Goal: Information Seeking & Learning: Check status

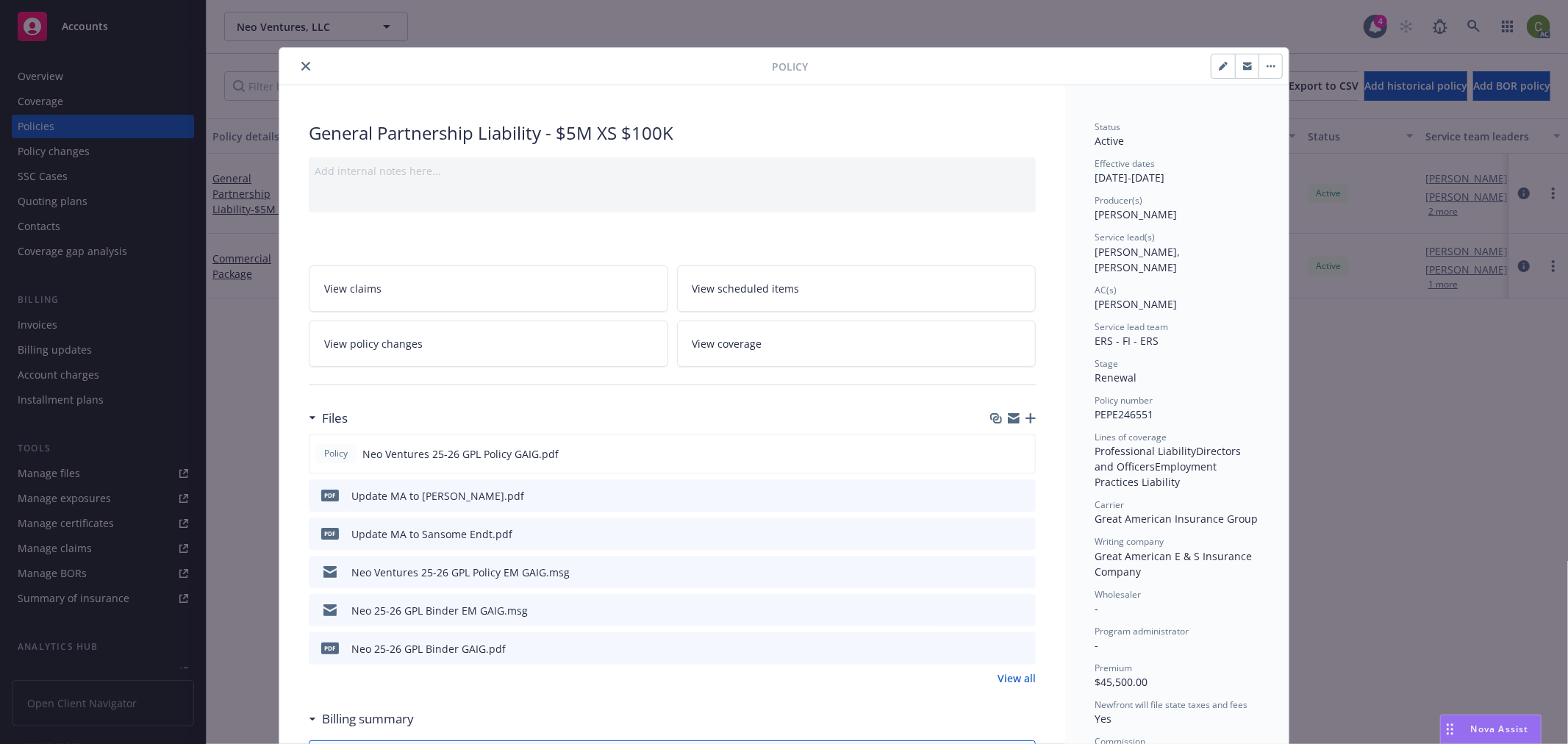
click at [301, 62] on icon "close" at bounding box center [306, 66] width 9 height 9
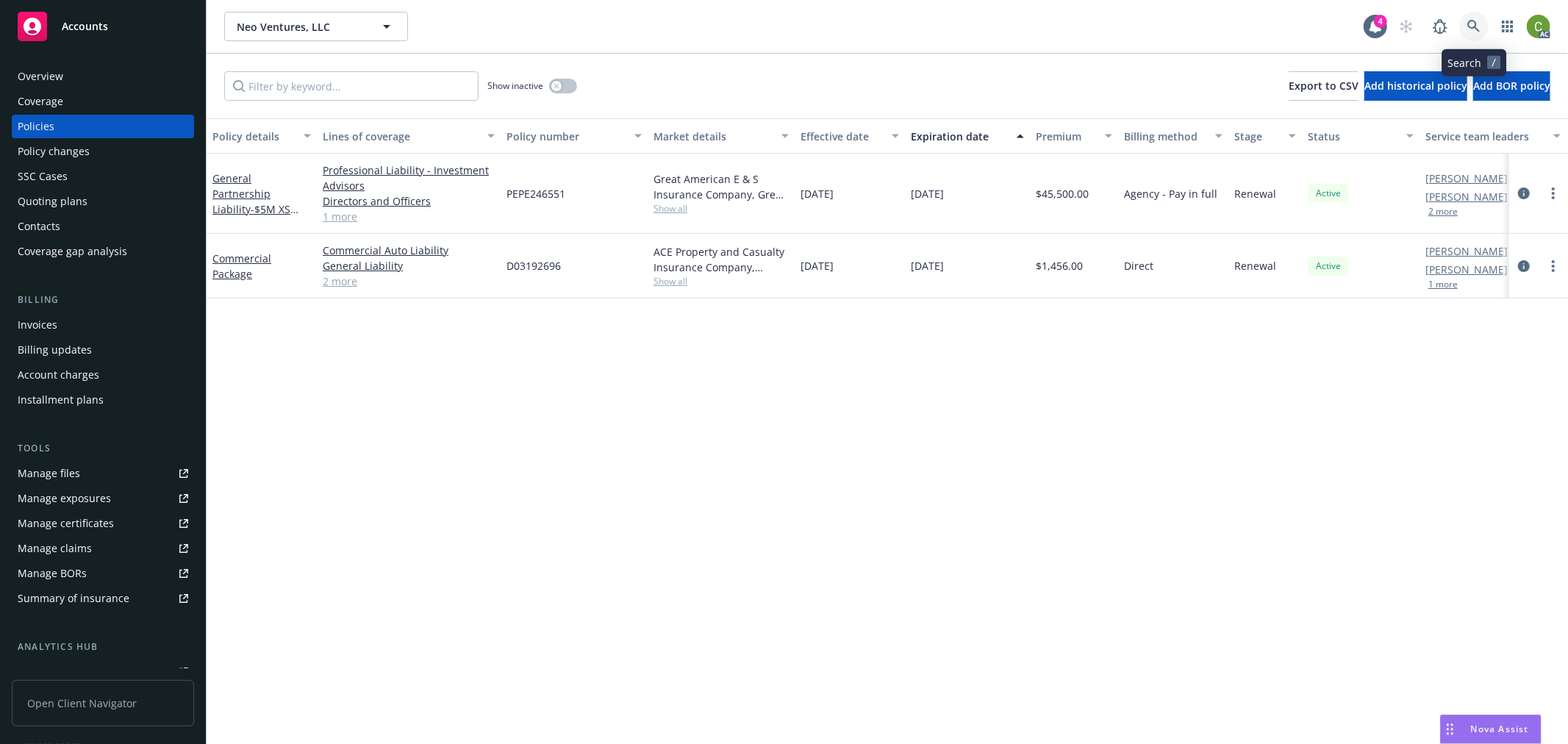
drag, startPoint x: 1472, startPoint y: 28, endPoint x: 1474, endPoint y: 49, distance: 21.1
click at [1472, 36] on link at bounding box center [1473, 27] width 30 height 30
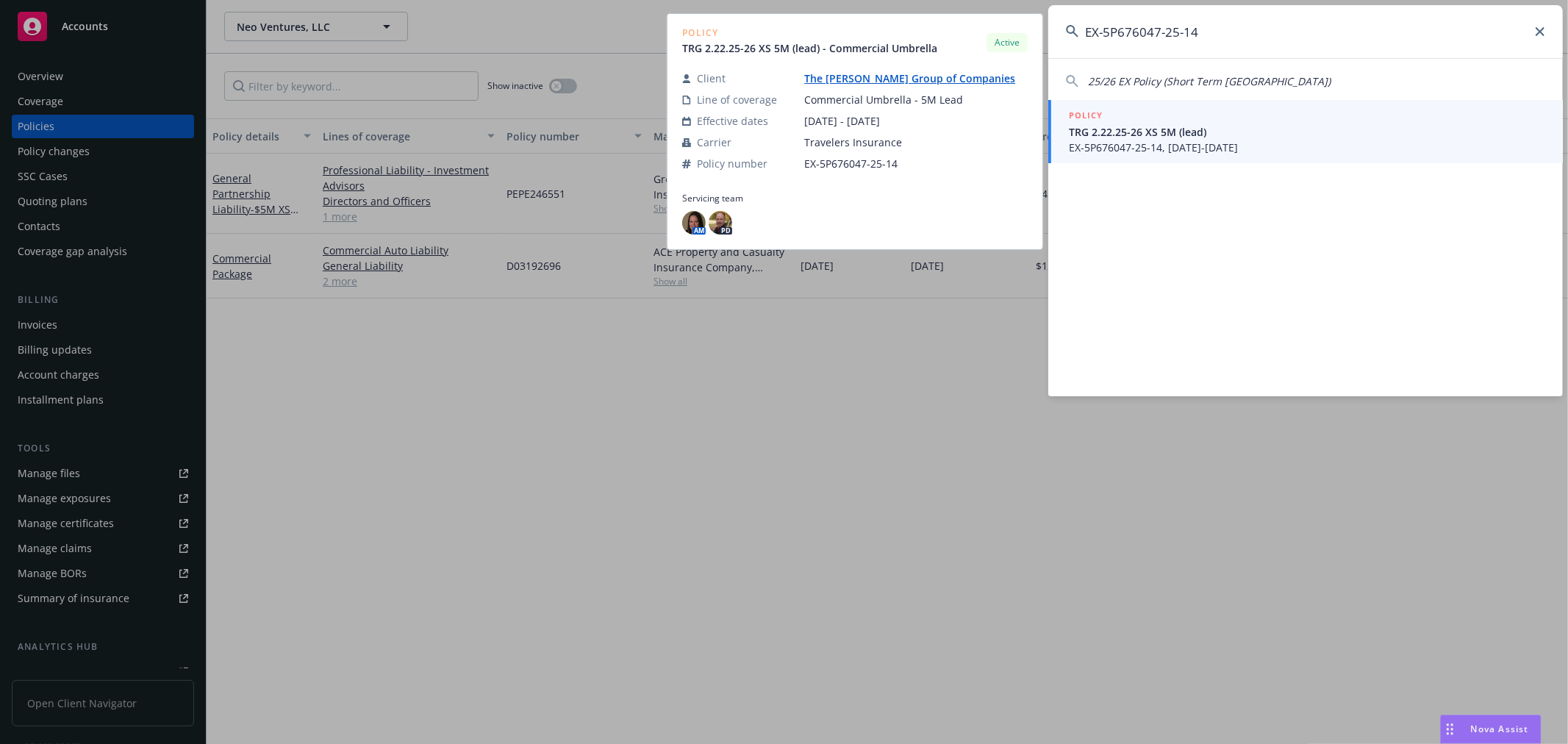
type input "EX-5P676047-25-14"
click at [1116, 136] on span "TRG 2.22.25-26 XS 5M (lead)" at bounding box center [1307, 132] width 477 height 16
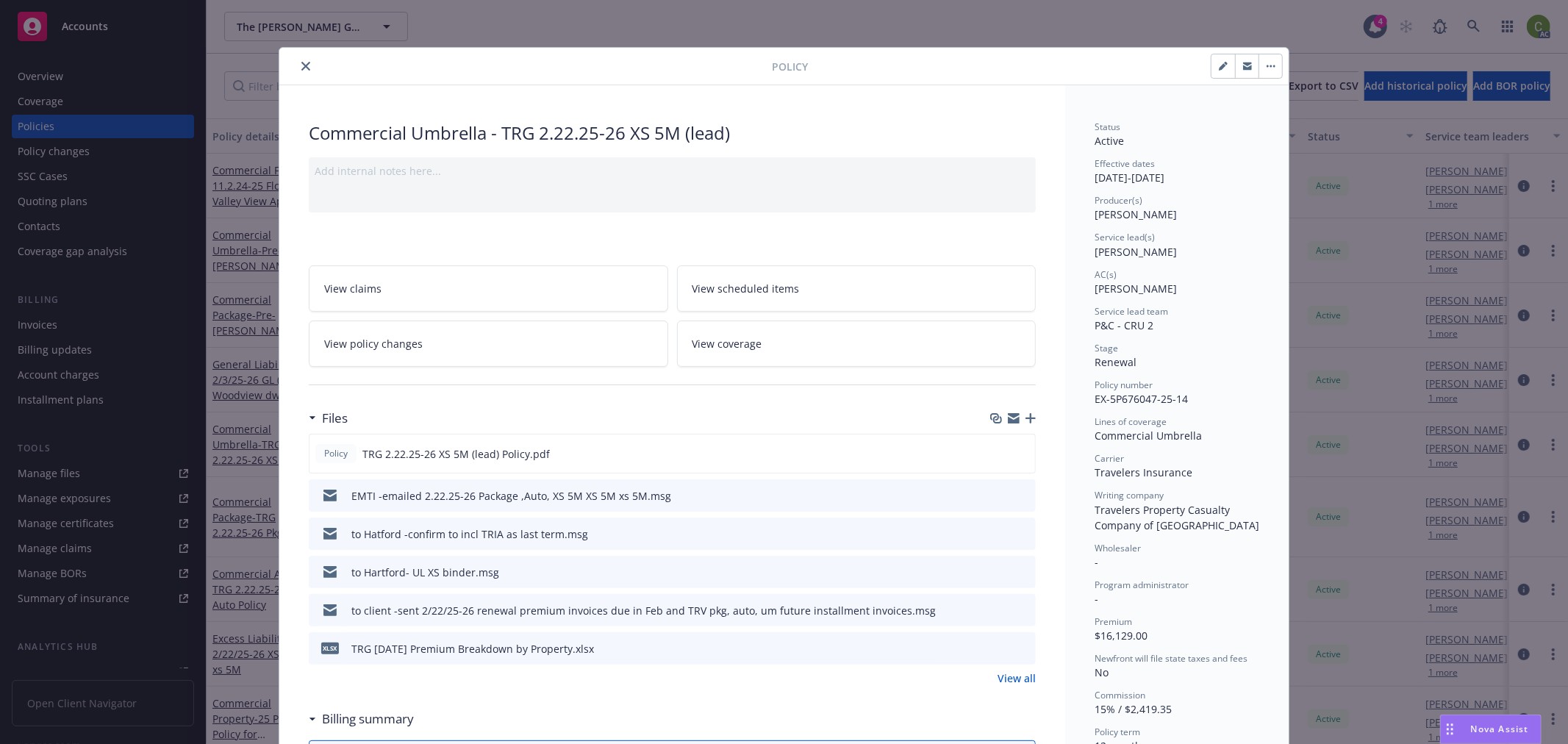
click at [301, 63] on icon "close" at bounding box center [306, 66] width 9 height 9
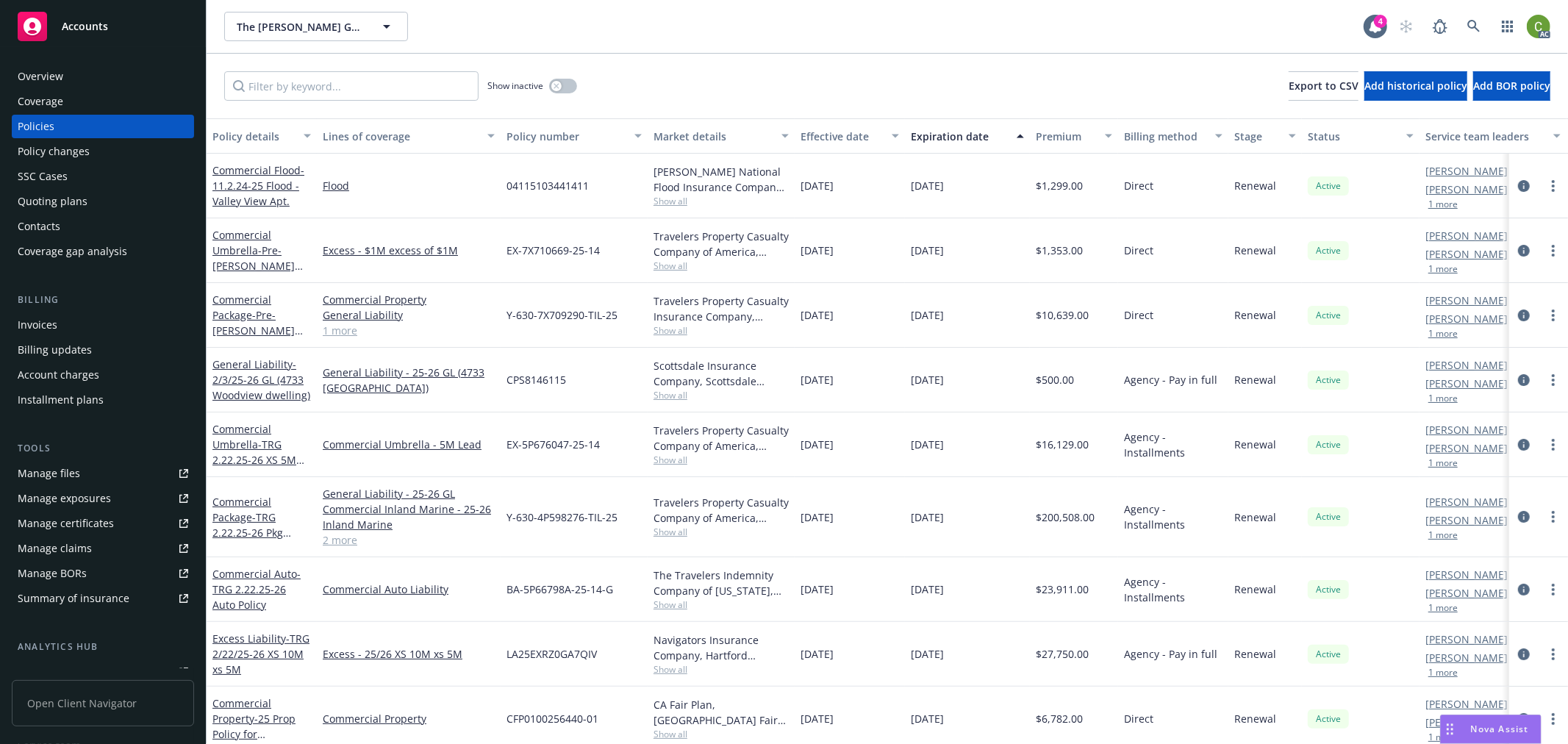
click at [97, 319] on div "Invoices" at bounding box center [102, 325] width 170 height 23
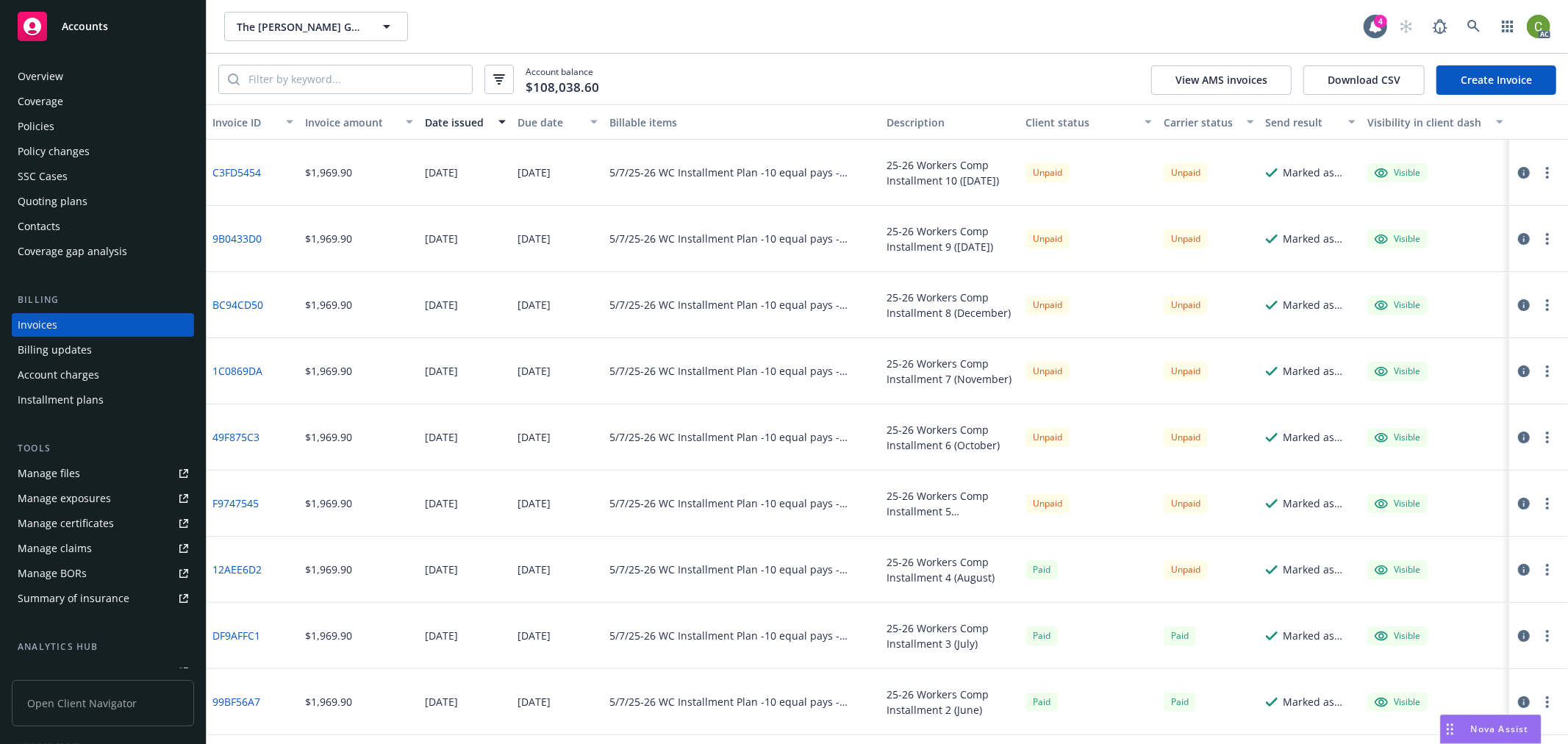
click at [102, 128] on div "Policies" at bounding box center [102, 126] width 170 height 23
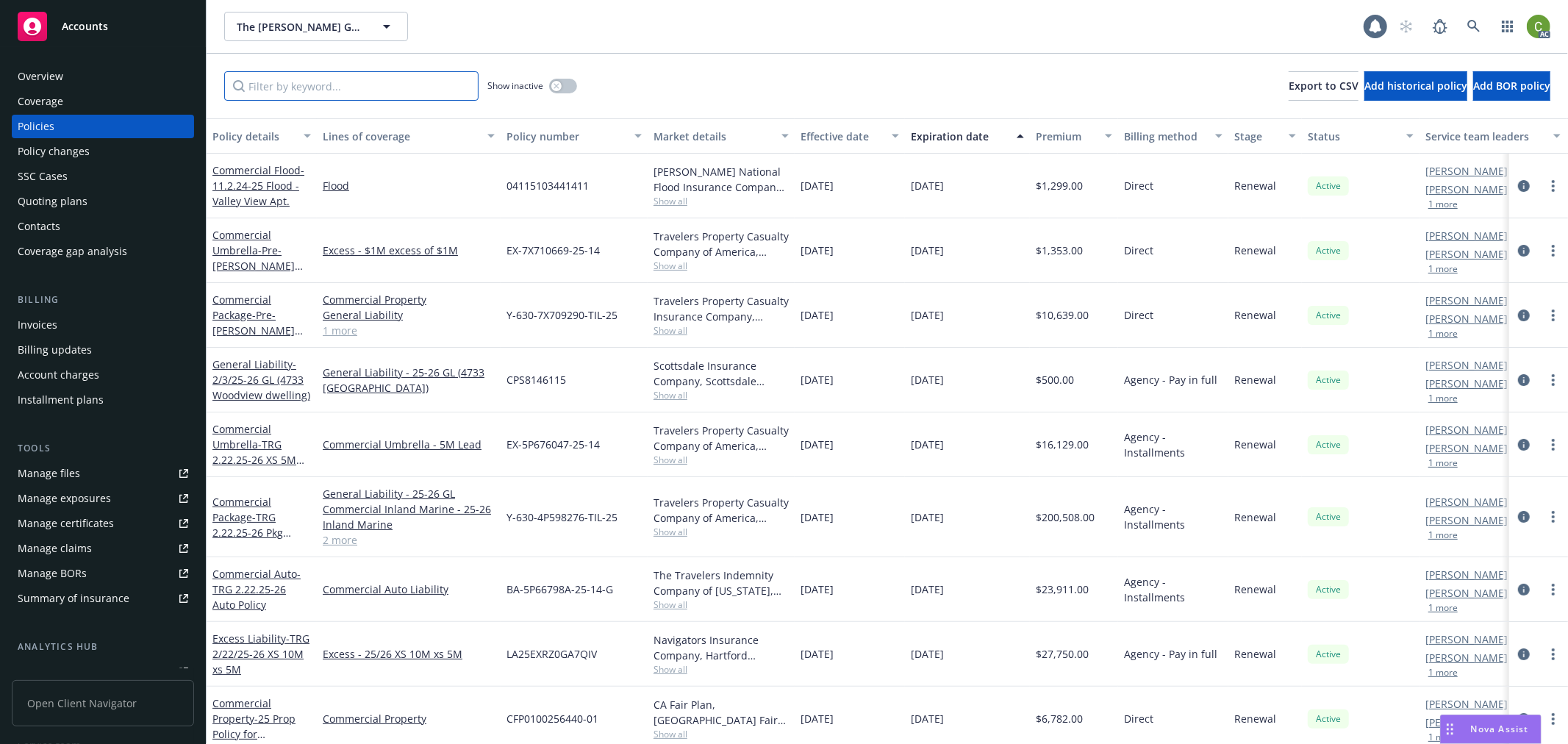
click at [306, 84] on input "Filter by keyword..." at bounding box center [351, 86] width 254 height 30
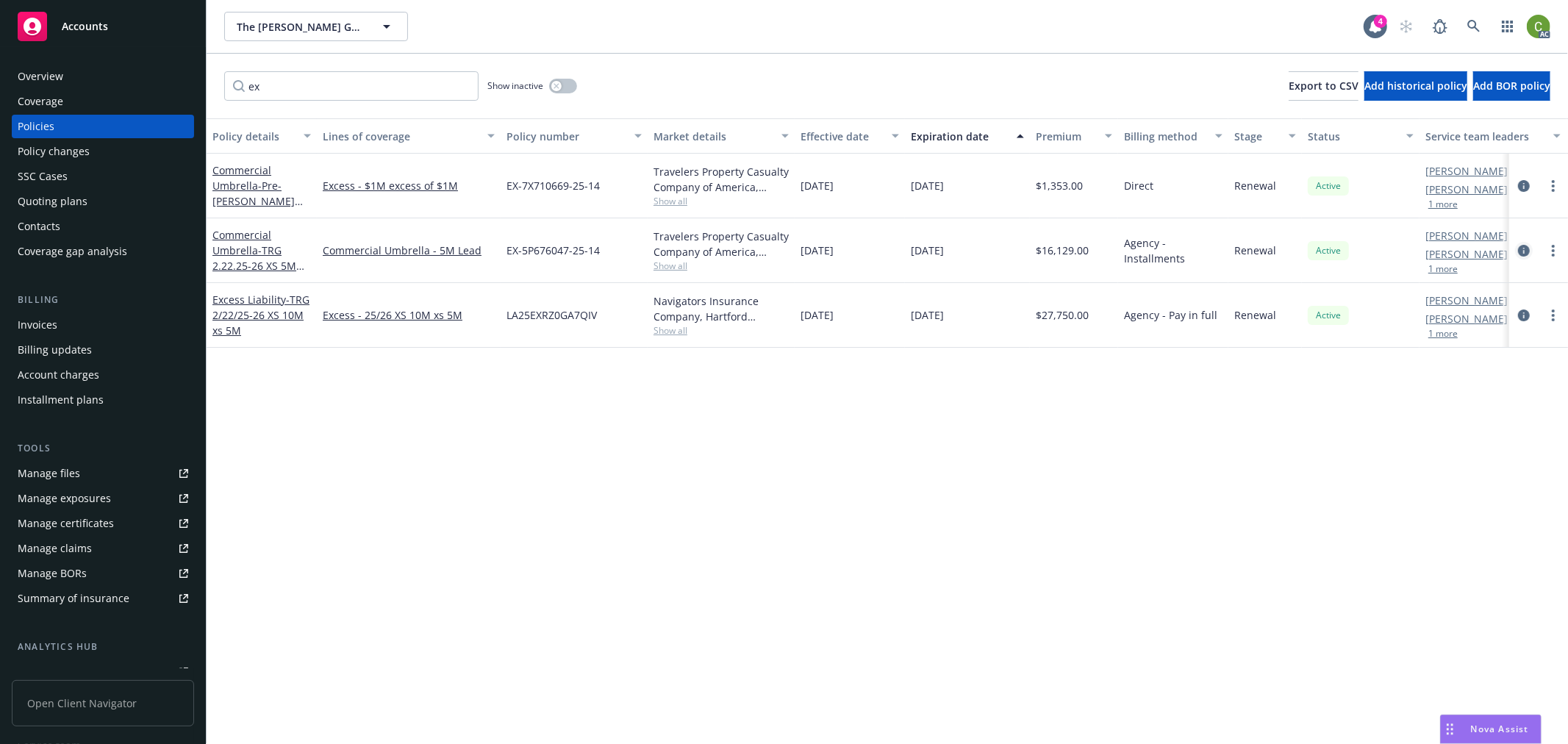
click at [1525, 253] on icon "circleInformation" at bounding box center [1524, 251] width 12 height 12
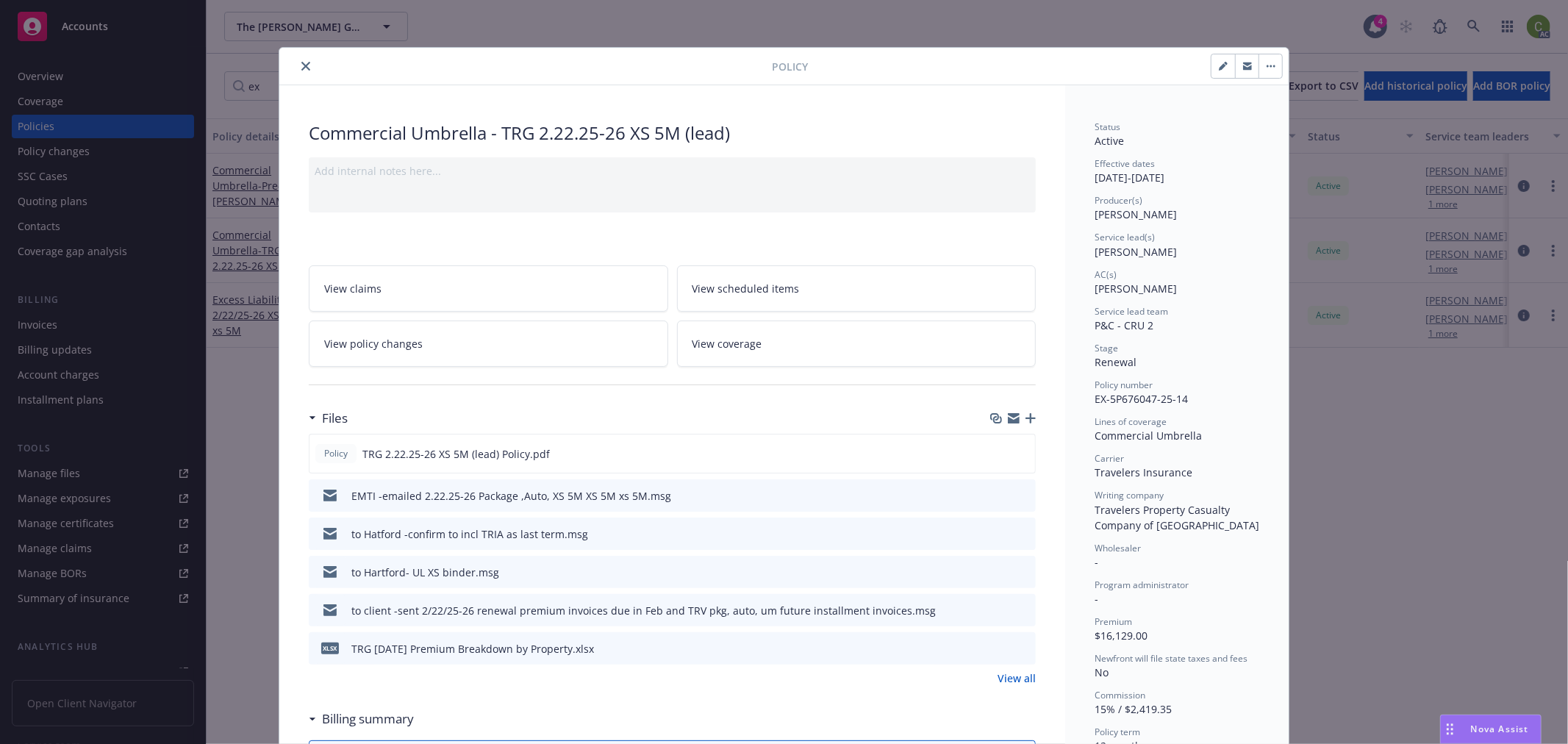
drag, startPoint x: 297, startPoint y: 64, endPoint x: 320, endPoint y: 89, distance: 34.0
click at [301, 66] on icon "close" at bounding box center [306, 66] width 9 height 9
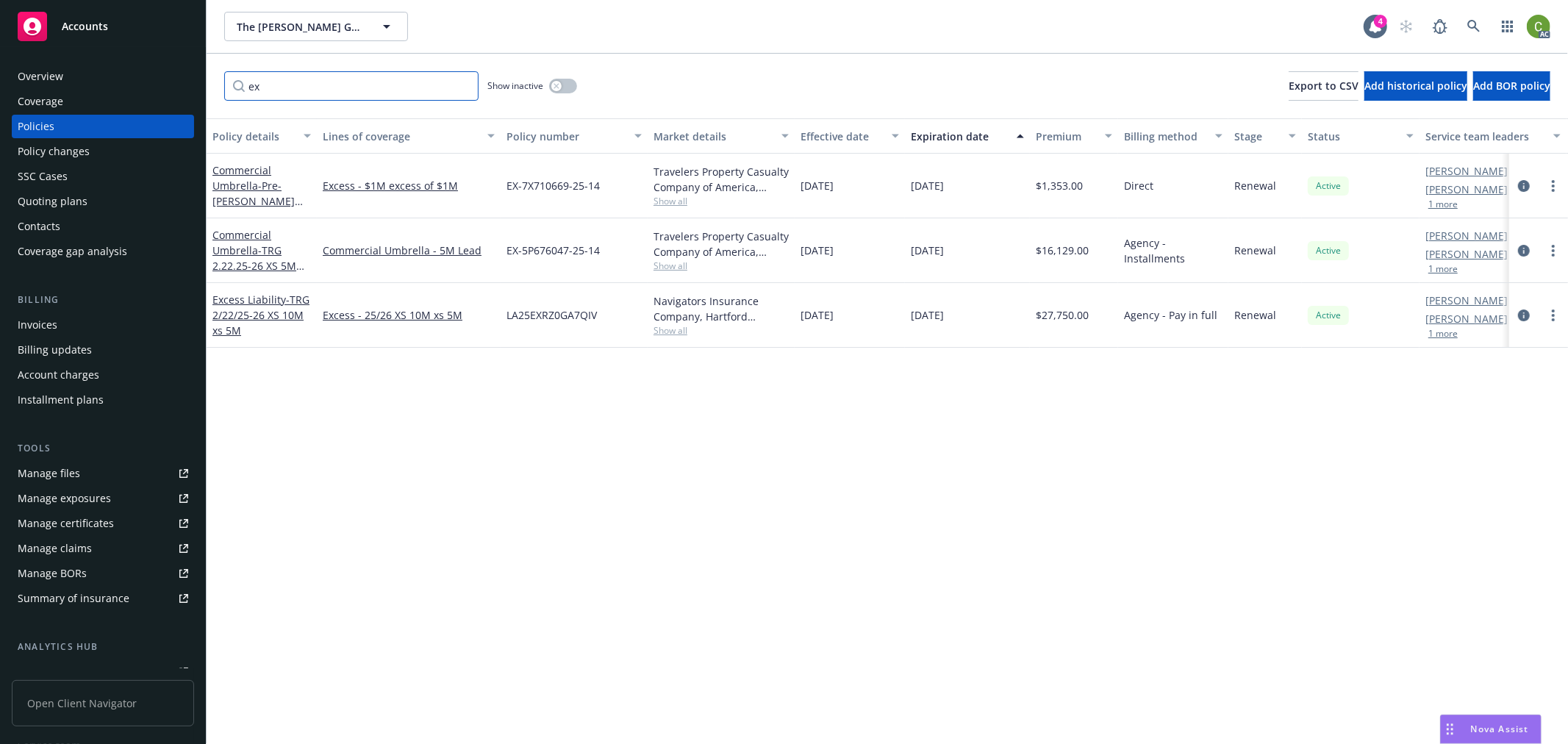
drag, startPoint x: 305, startPoint y: 92, endPoint x: 0, endPoint y: 93, distance: 305.0
click at [0, 93] on div "Accounts Overview Coverage Policies Policy changes SSC Cases Quoting plans Cont…" at bounding box center [784, 372] width 1568 height 744
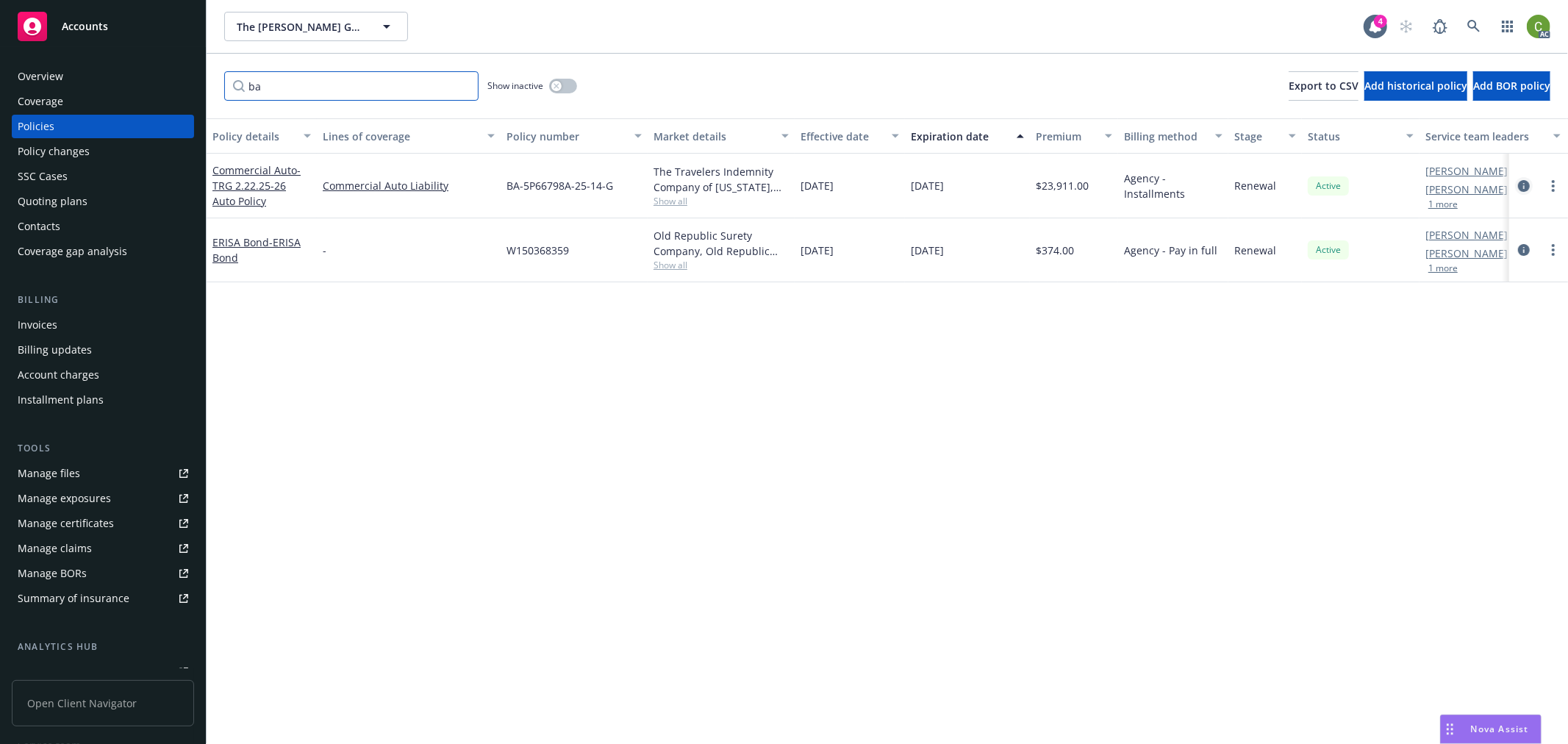
type input "ba"
drag, startPoint x: 1519, startPoint y: 182, endPoint x: 1254, endPoint y: 299, distance: 289.7
click at [1519, 181] on icon "circleInformation" at bounding box center [1524, 186] width 12 height 12
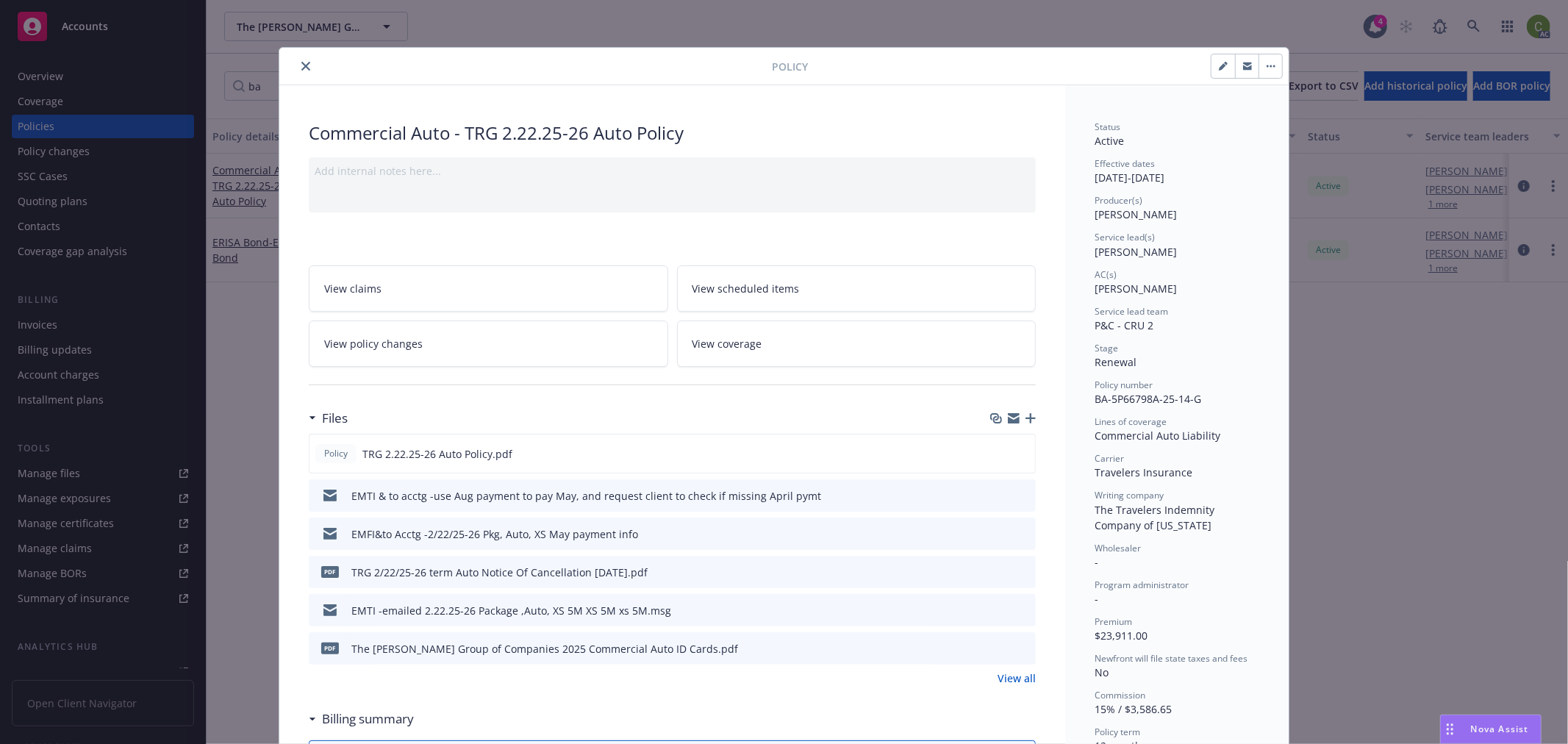
click at [301, 66] on icon "close" at bounding box center [306, 66] width 9 height 9
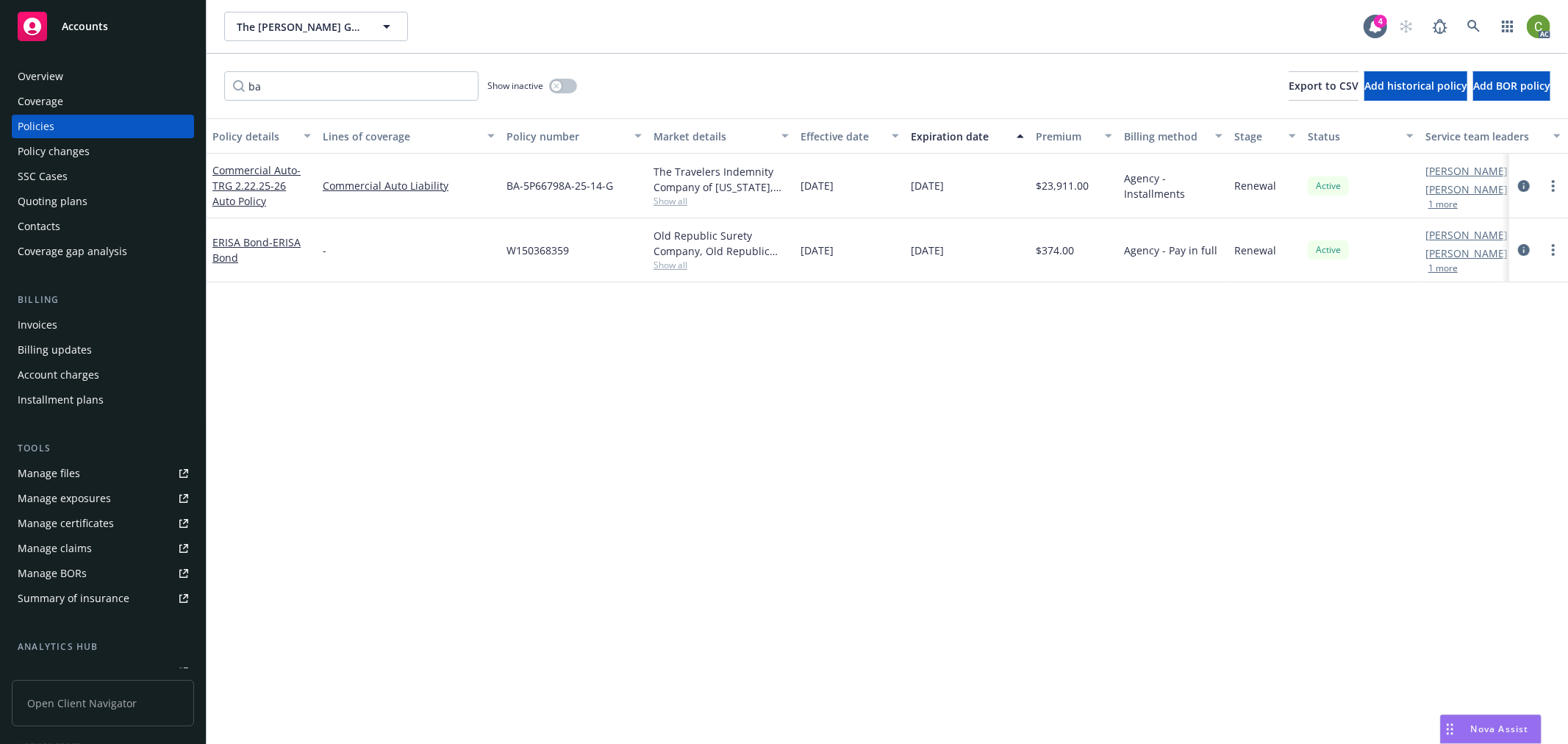
click at [115, 319] on div "Invoices" at bounding box center [102, 325] width 170 height 23
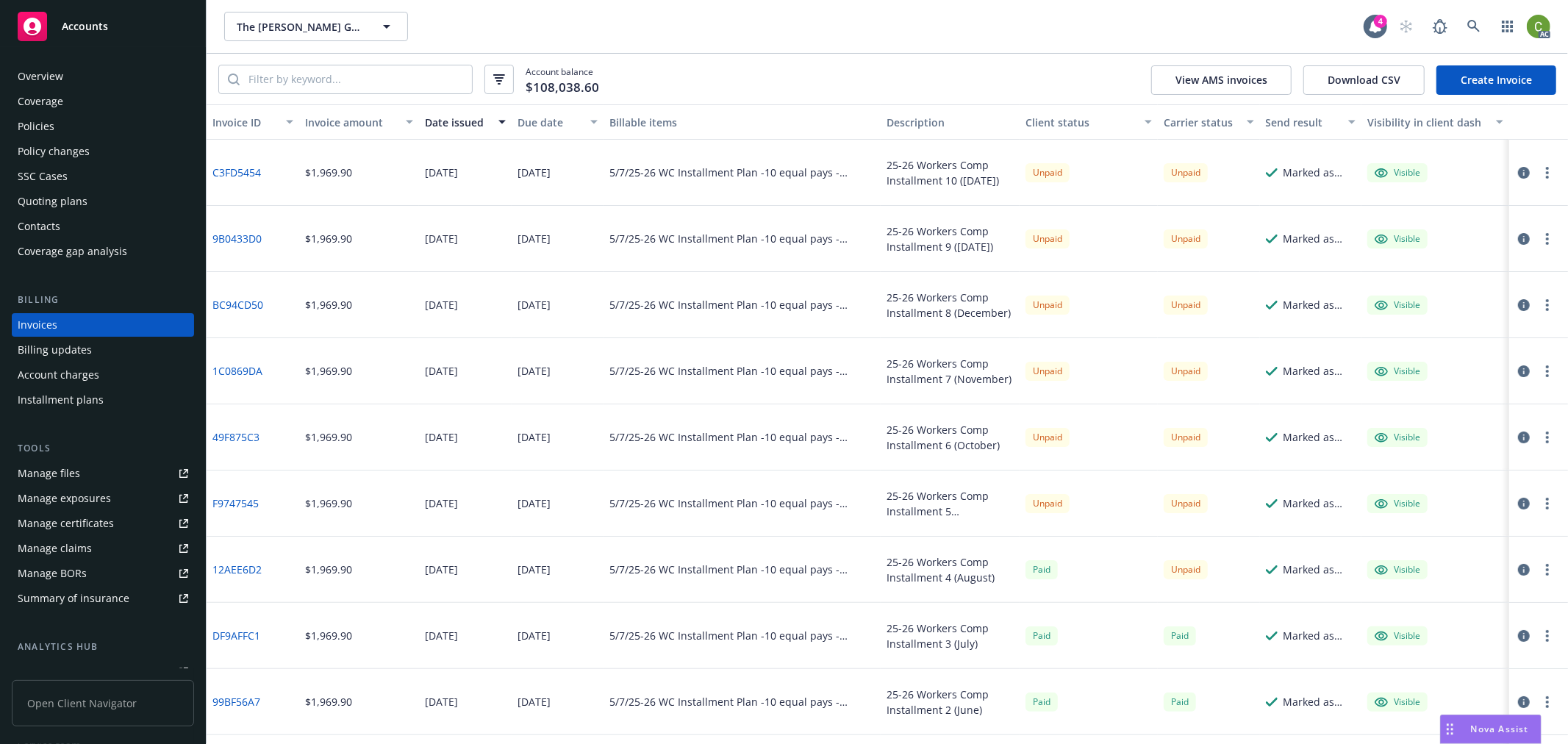
click at [1518, 174] on icon "button" at bounding box center [1524, 173] width 12 height 12
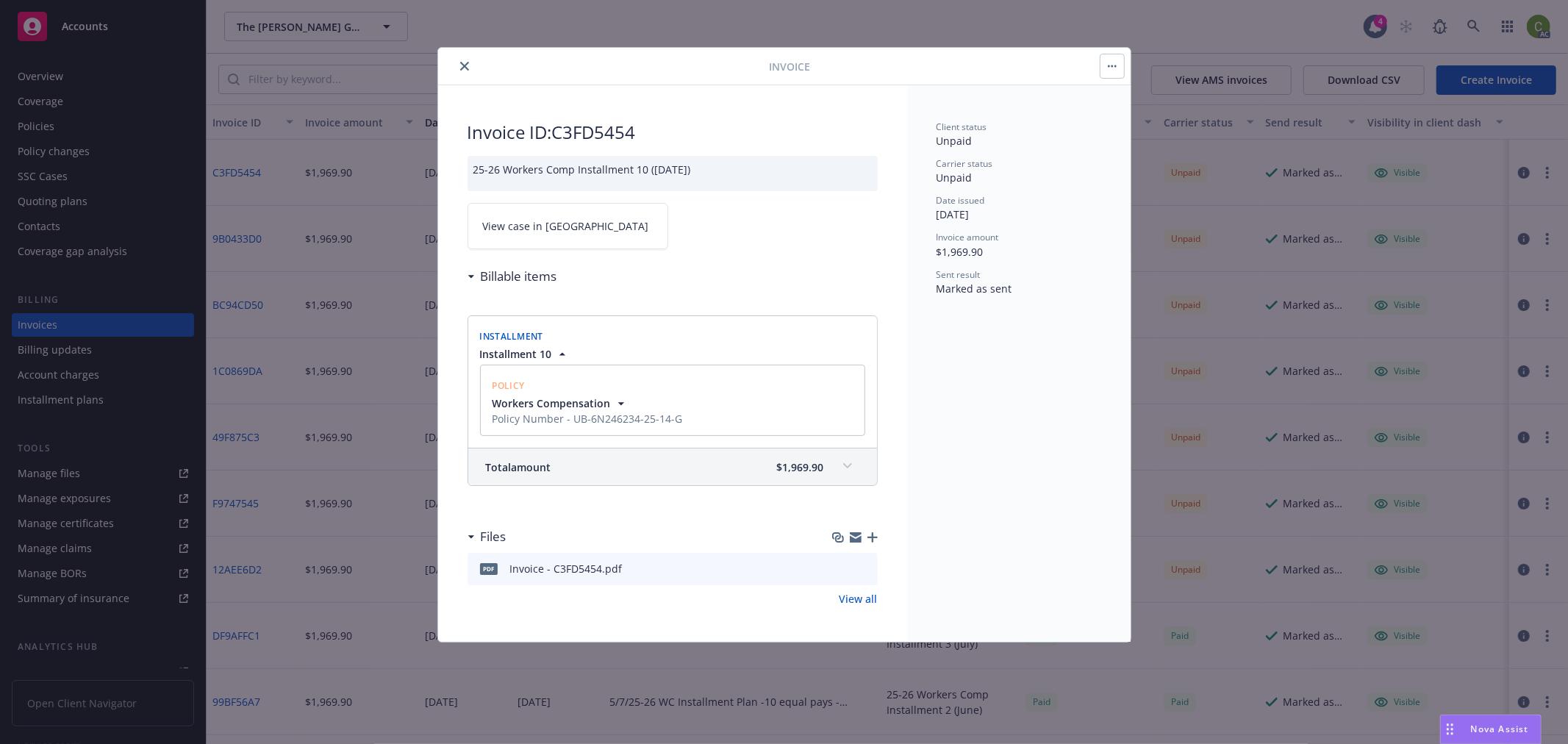
click at [559, 233] on span "View case in [GEOGRAPHIC_DATA]" at bounding box center [565, 226] width 166 height 16
click at [463, 62] on icon "close" at bounding box center [464, 66] width 9 height 9
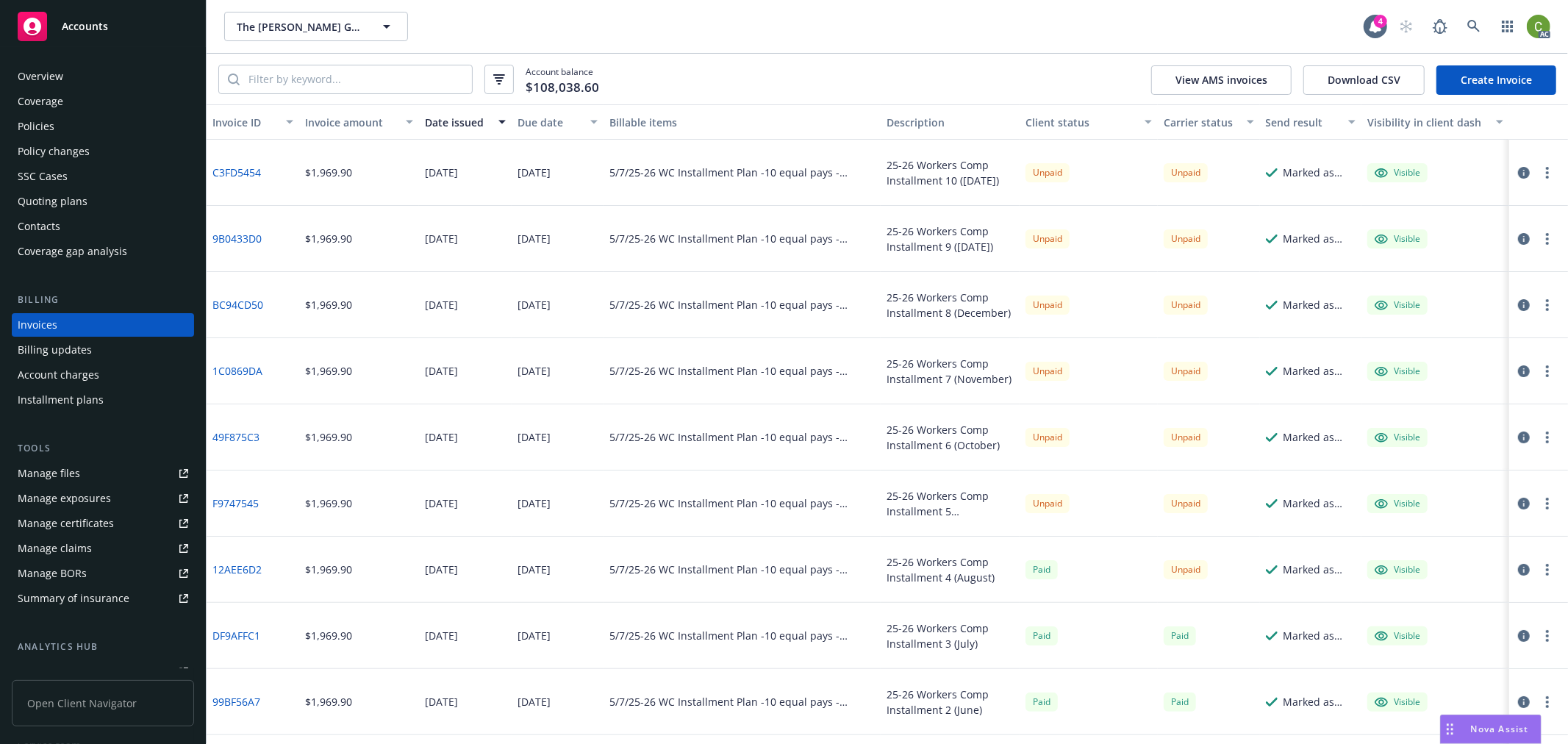
click at [85, 118] on div "Policies" at bounding box center [102, 126] width 170 height 23
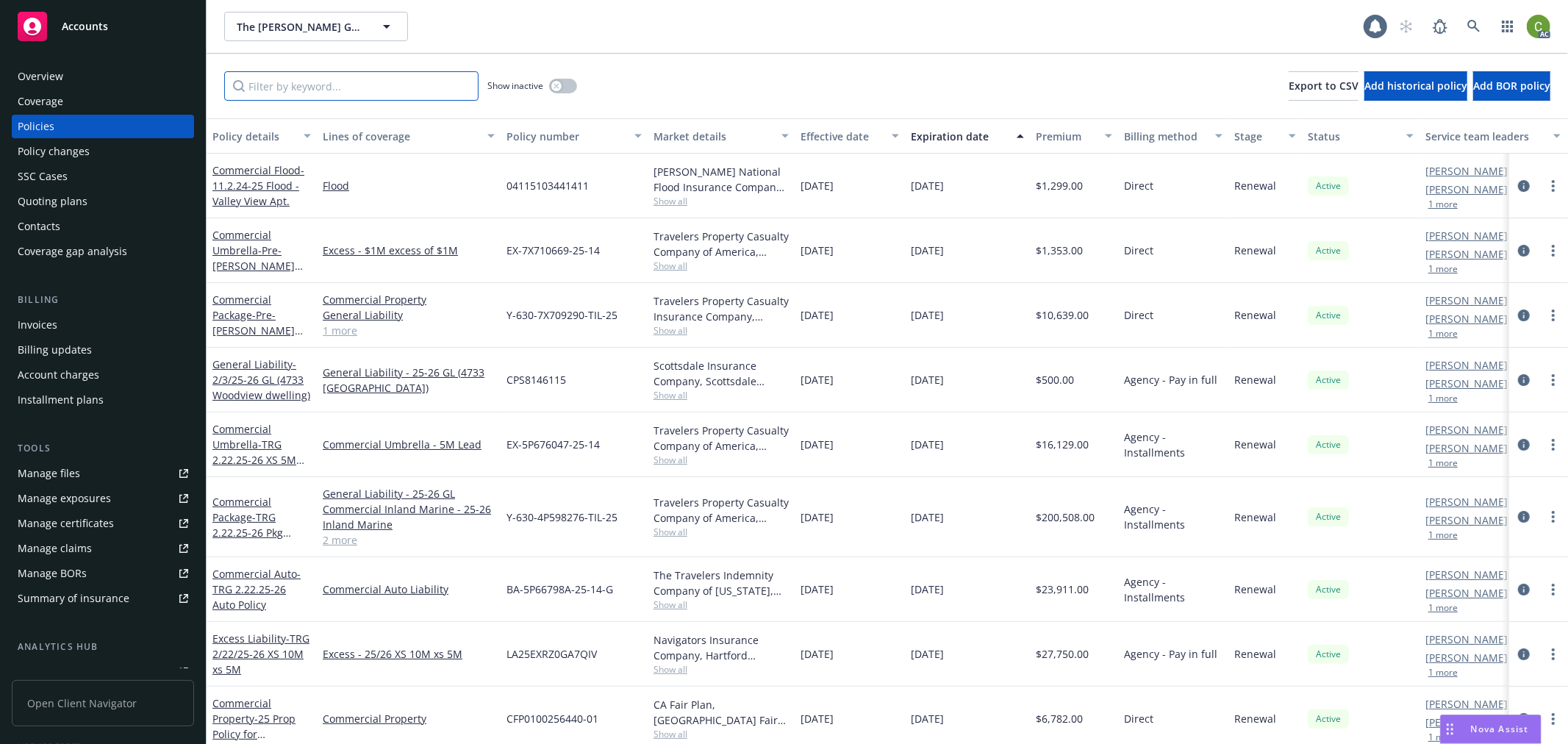
click at [294, 84] on input "Filter by keyword..." at bounding box center [351, 86] width 254 height 30
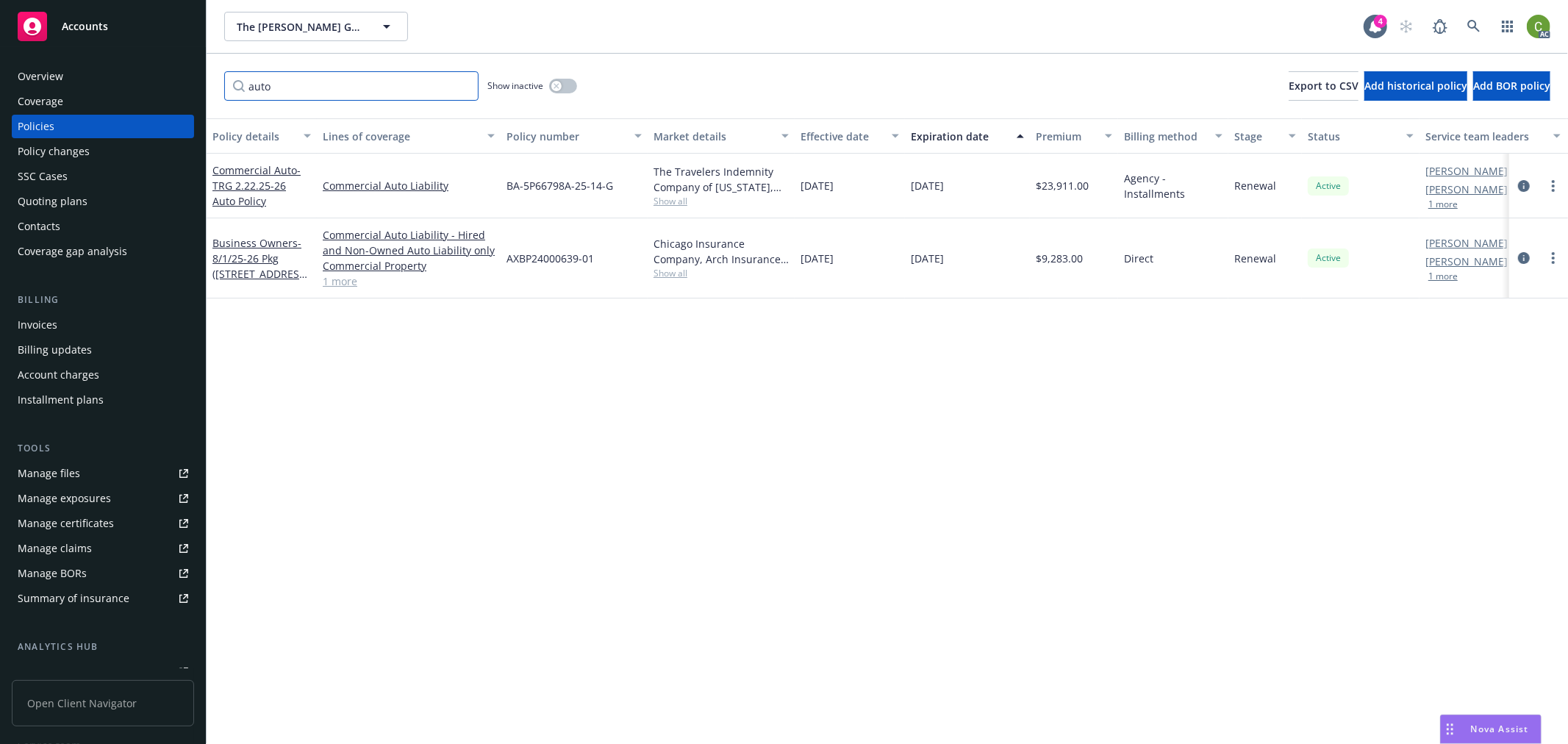
drag, startPoint x: 321, startPoint y: 92, endPoint x: -163, endPoint y: 92, distance: 484.0
click at [0, 92] on html "Accounts Overview Coverage Policies Policy changes SSC Cases Quoting plans Cont…" at bounding box center [784, 372] width 1568 height 744
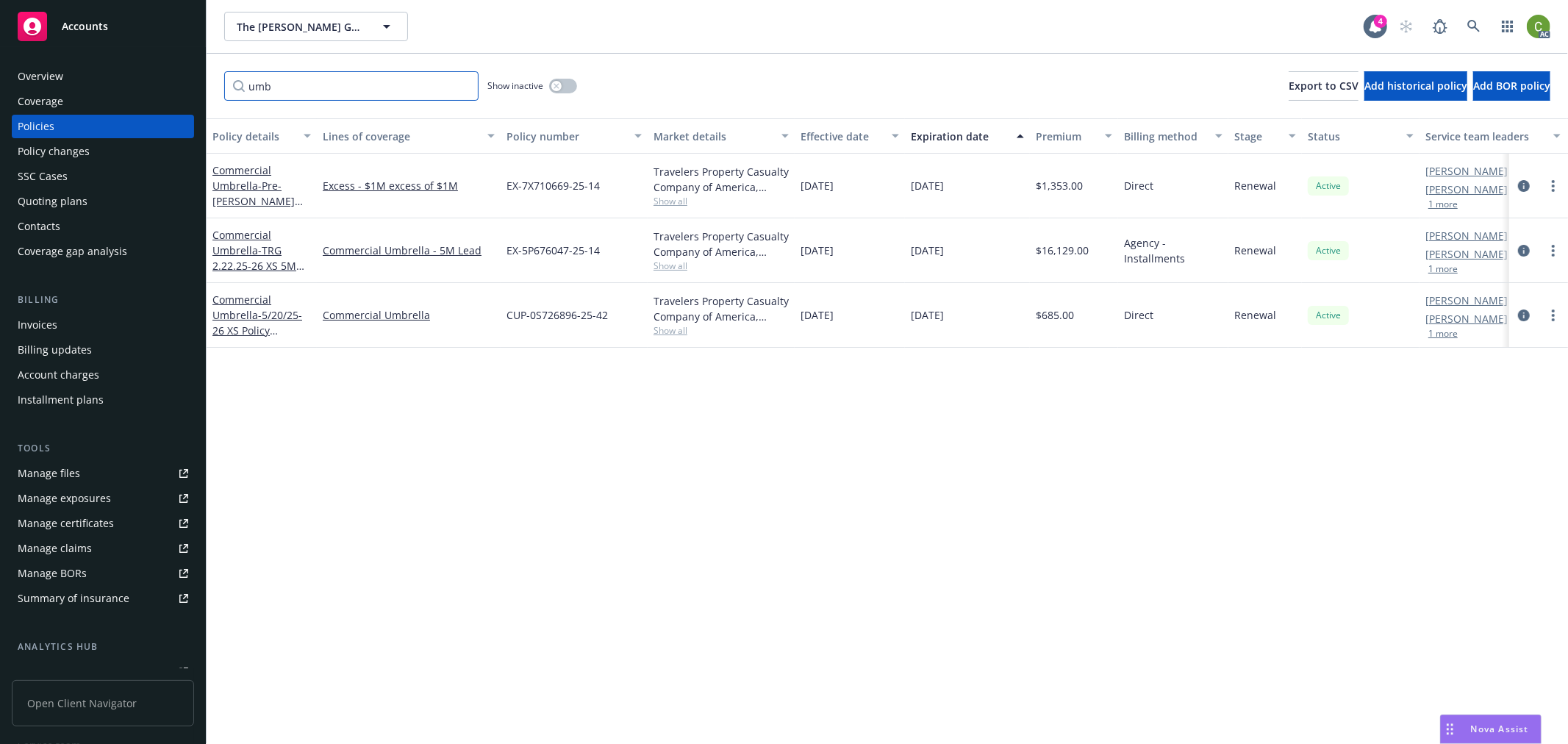
drag, startPoint x: 335, startPoint y: 91, endPoint x: -266, endPoint y: 92, distance: 601.0
click at [0, 92] on html "Accounts Overview Coverage Policies Policy changes SSC Cases Quoting plans Cont…" at bounding box center [784, 372] width 1568 height 744
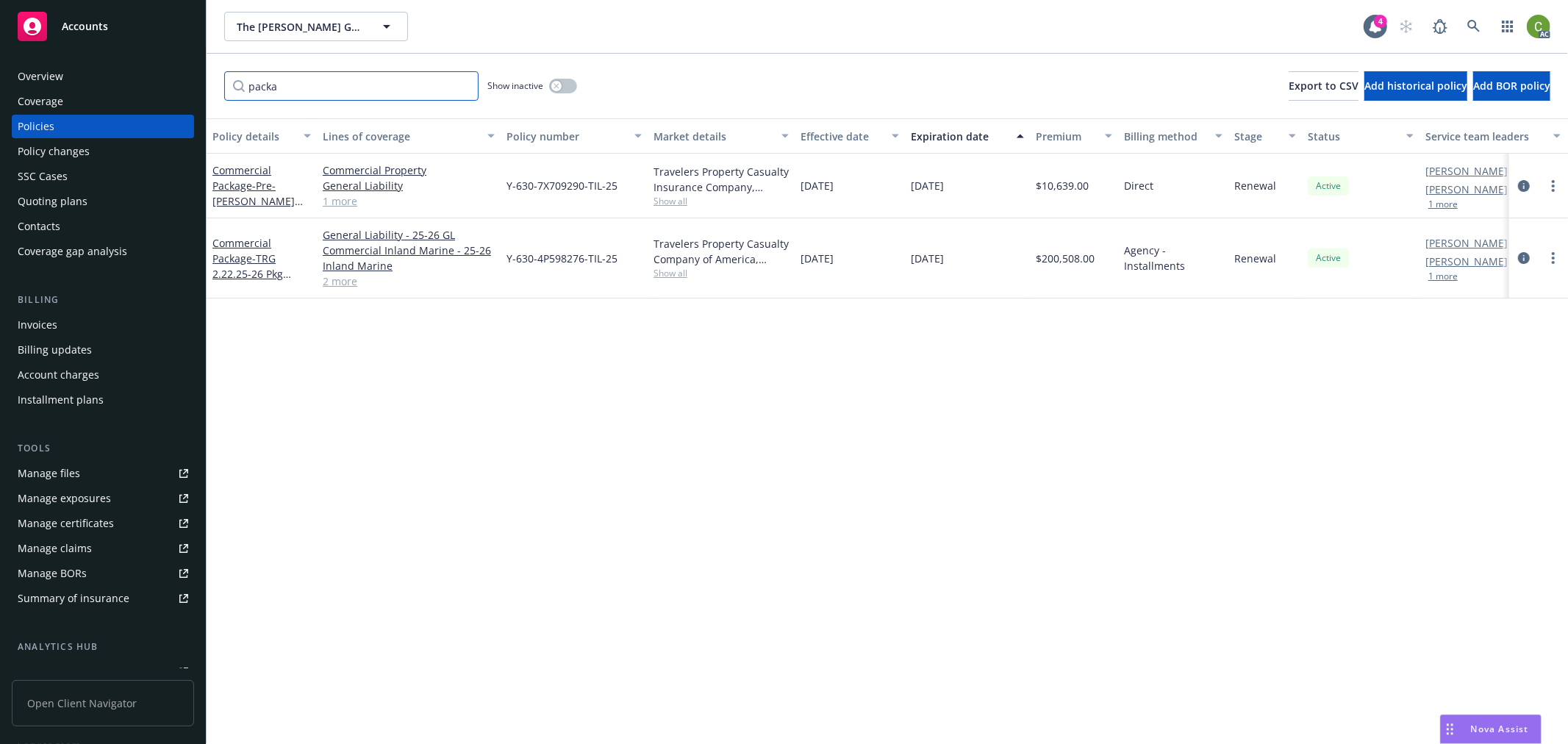
type input "packa"
click at [70, 325] on div "Invoices" at bounding box center [102, 325] width 170 height 23
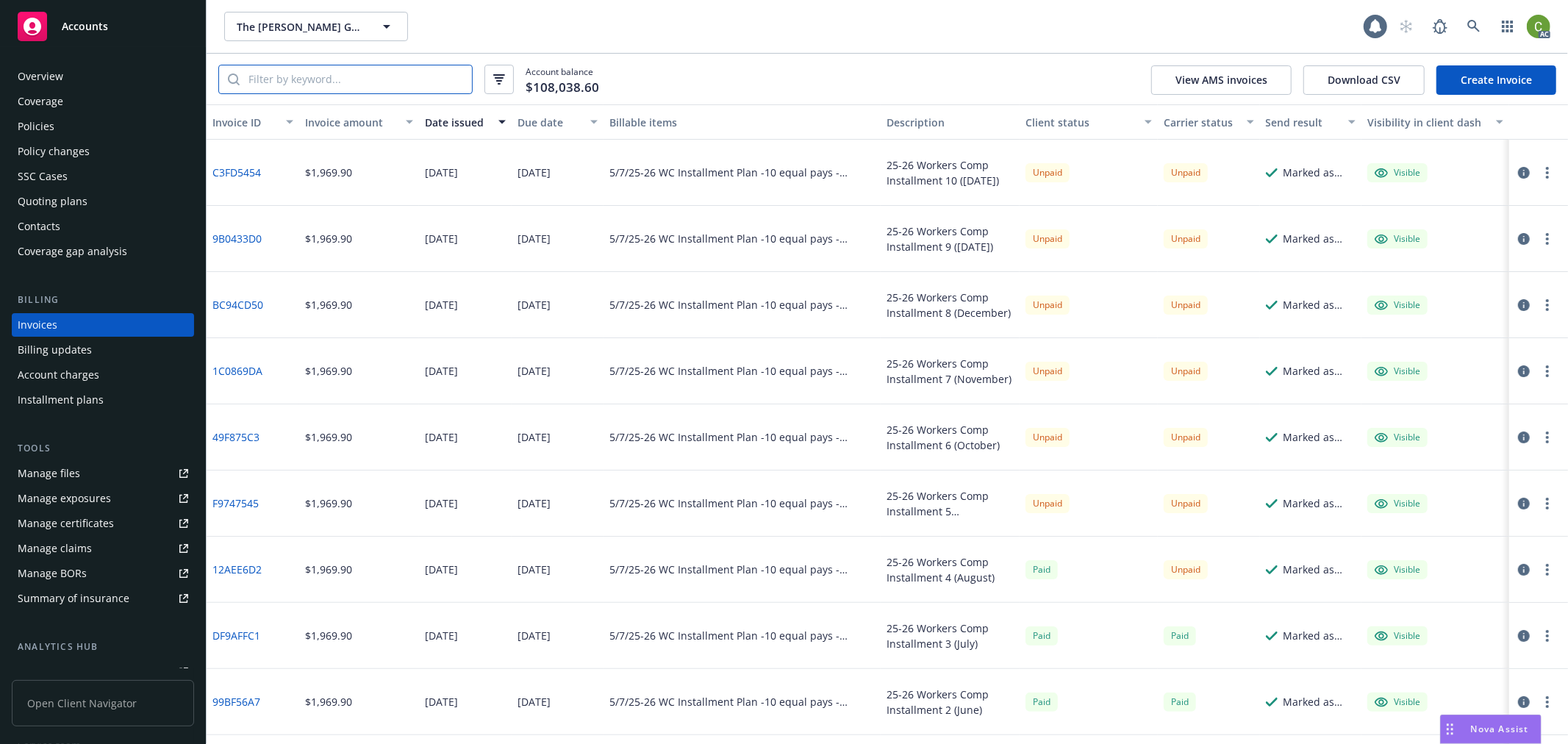
drag, startPoint x: 304, startPoint y: 82, endPoint x: 582, endPoint y: 111, distance: 279.5
click at [307, 82] on input "search" at bounding box center [355, 79] width 232 height 28
paste input "EX-5P676047-25-14"
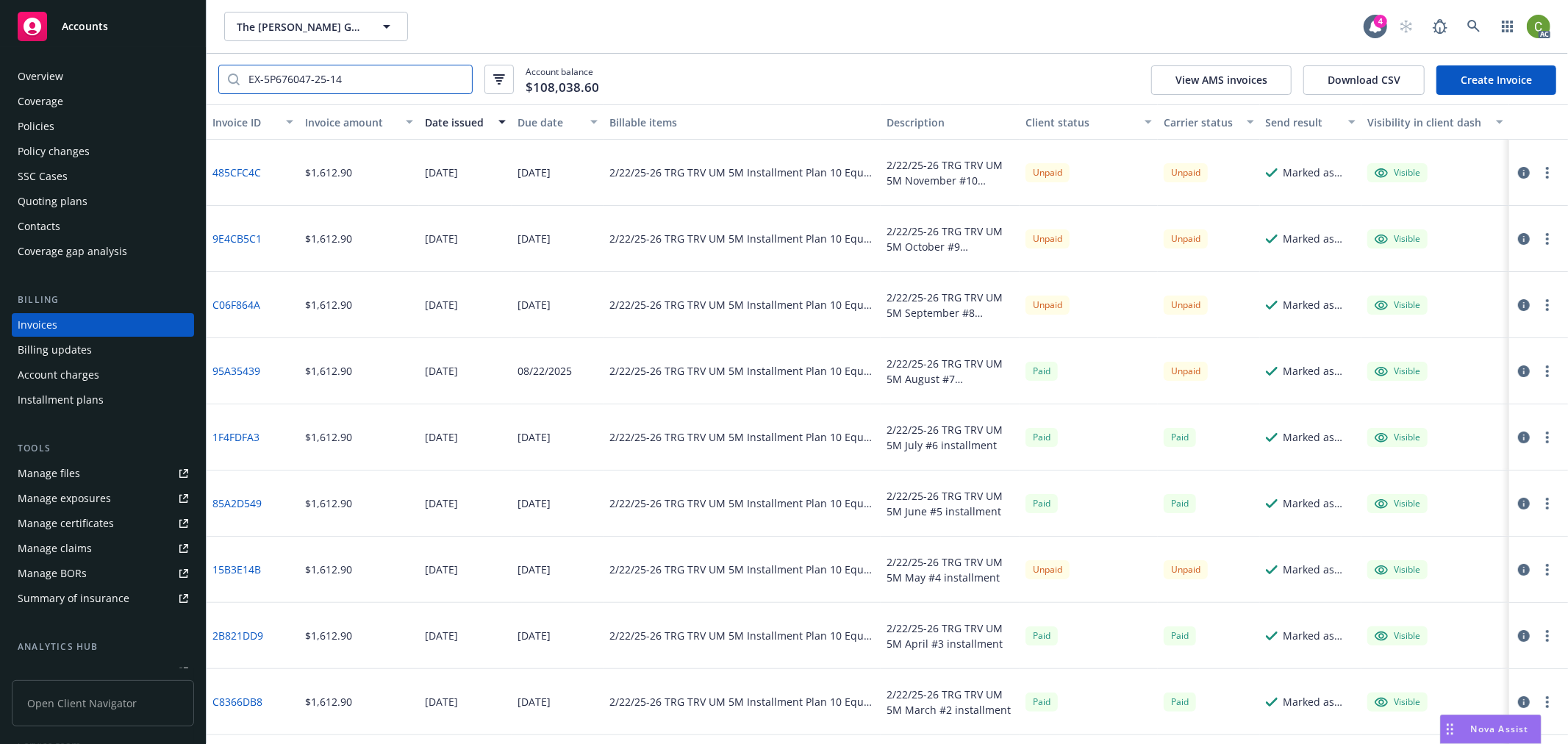
type input "EX-5P676047-25-14"
click at [545, 122] on div "Due date" at bounding box center [550, 122] width 64 height 16
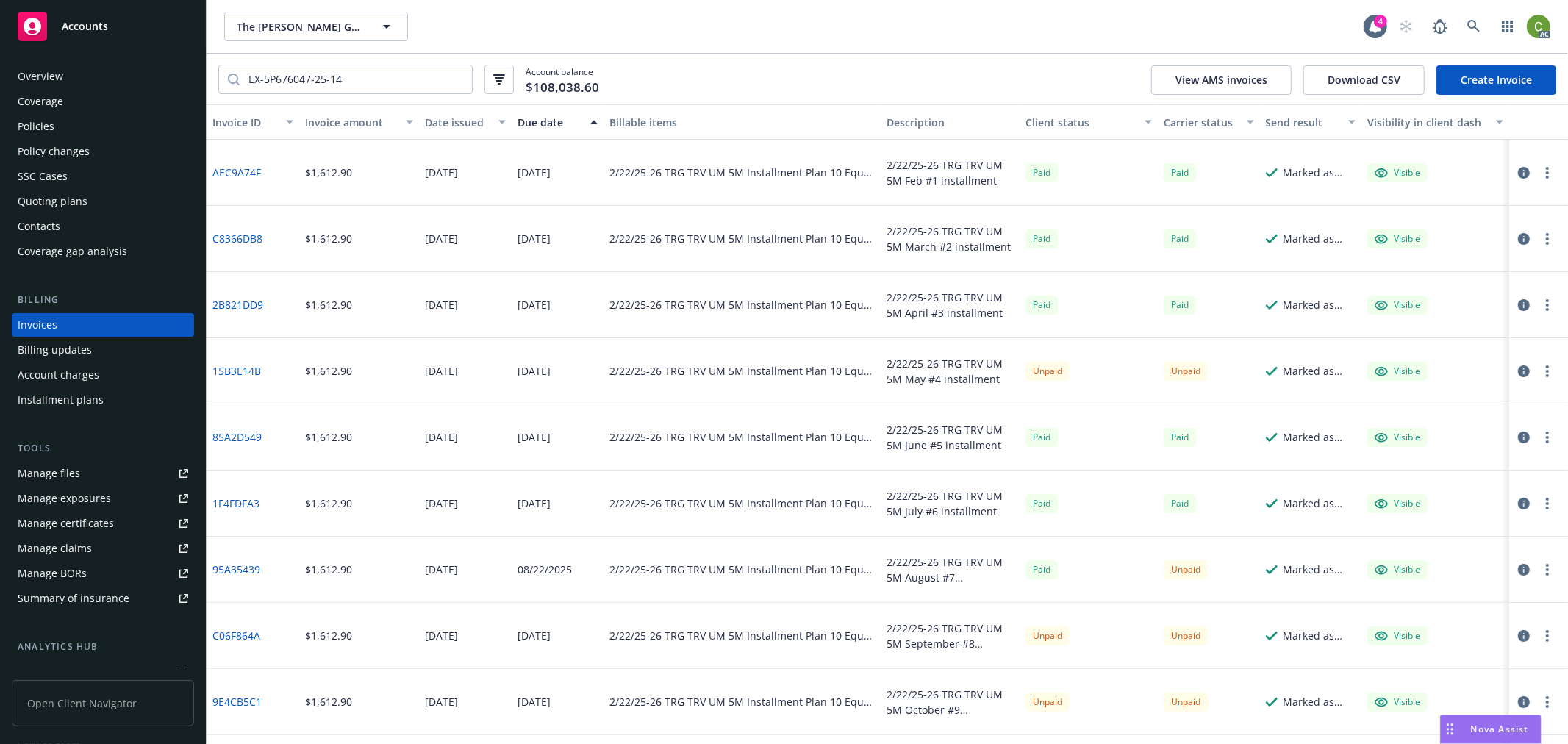
click at [1518, 372] on icon "button" at bounding box center [1524, 372] width 12 height 12
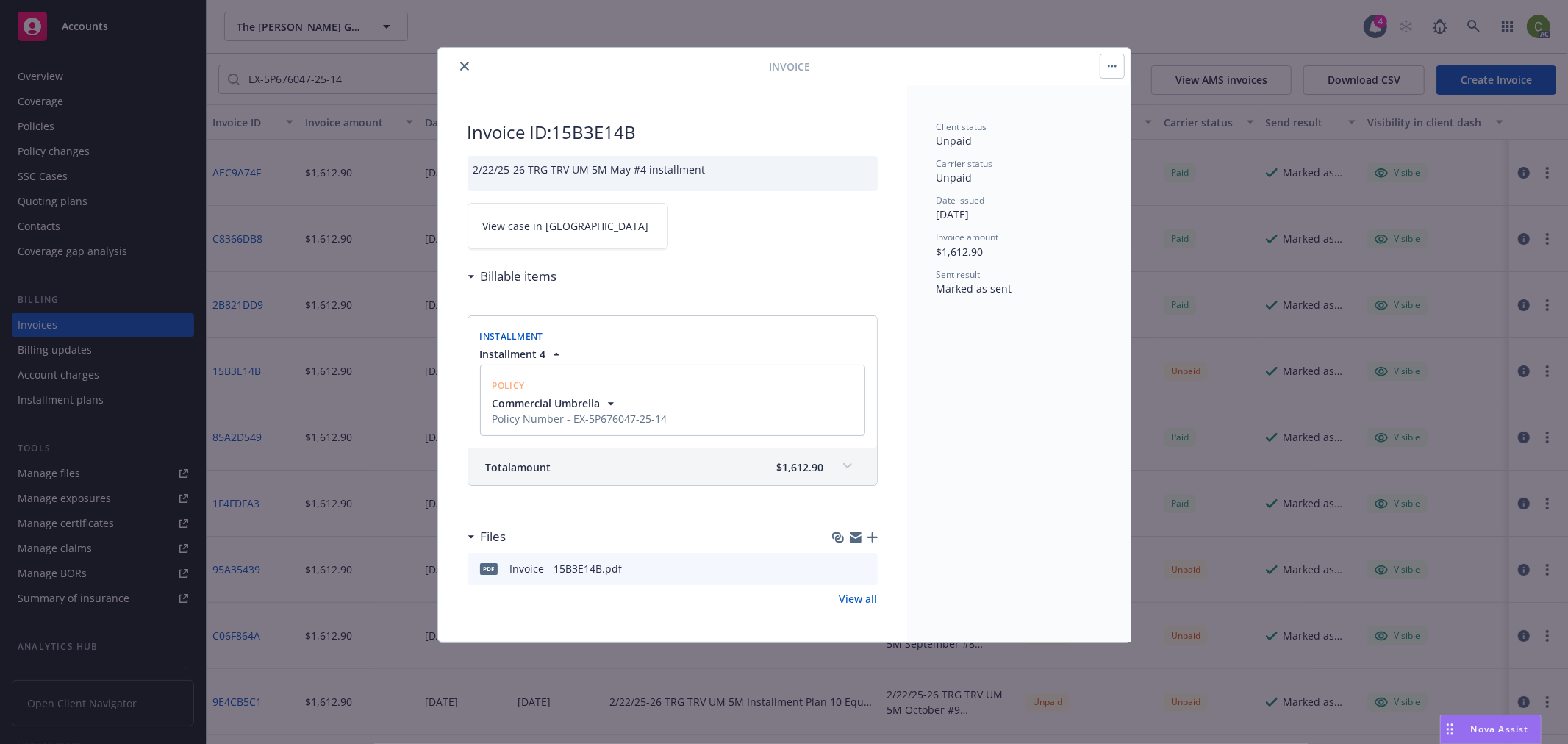
click at [457, 64] on button "close" at bounding box center [464, 66] width 17 height 17
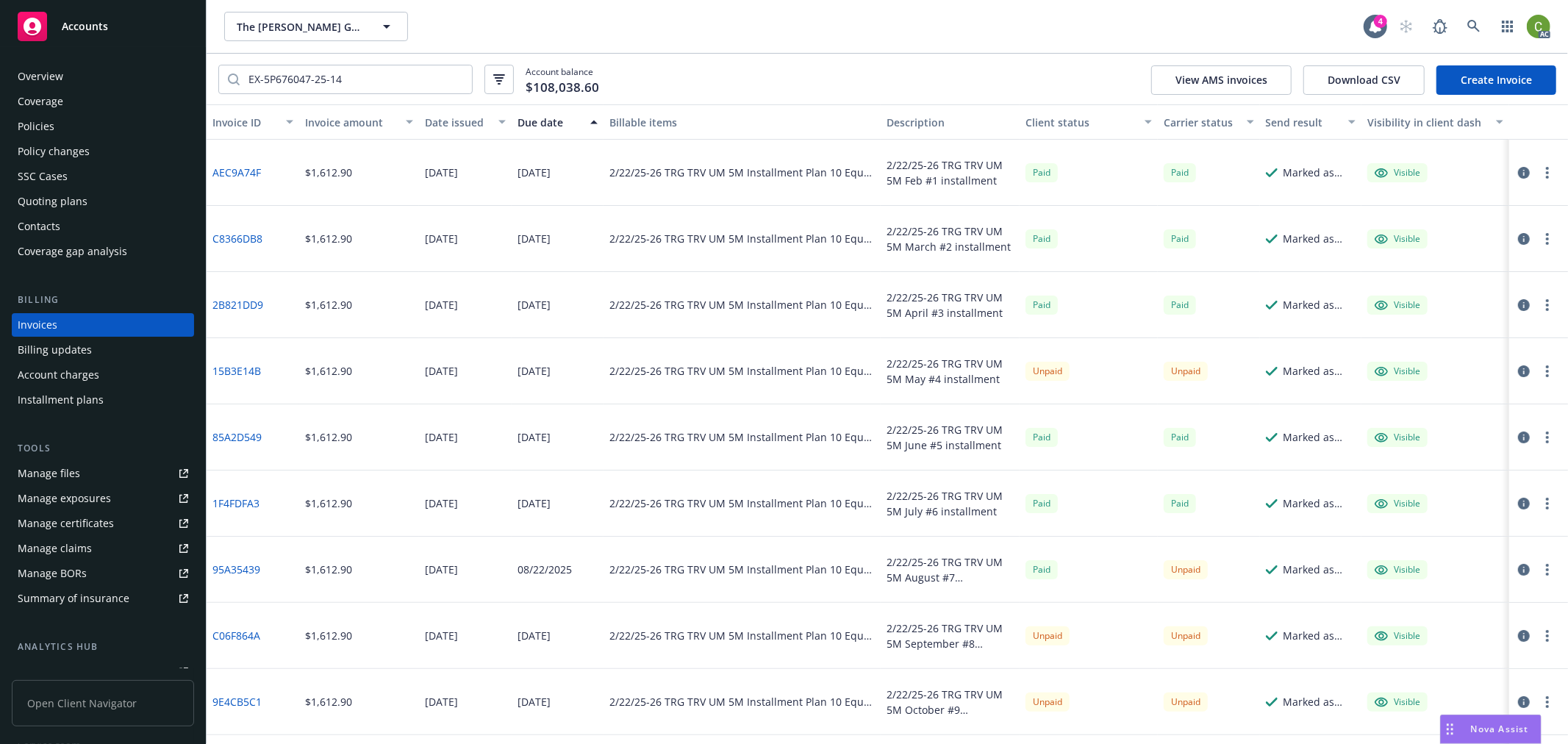
click at [94, 127] on div "Policies" at bounding box center [102, 126] width 170 height 23
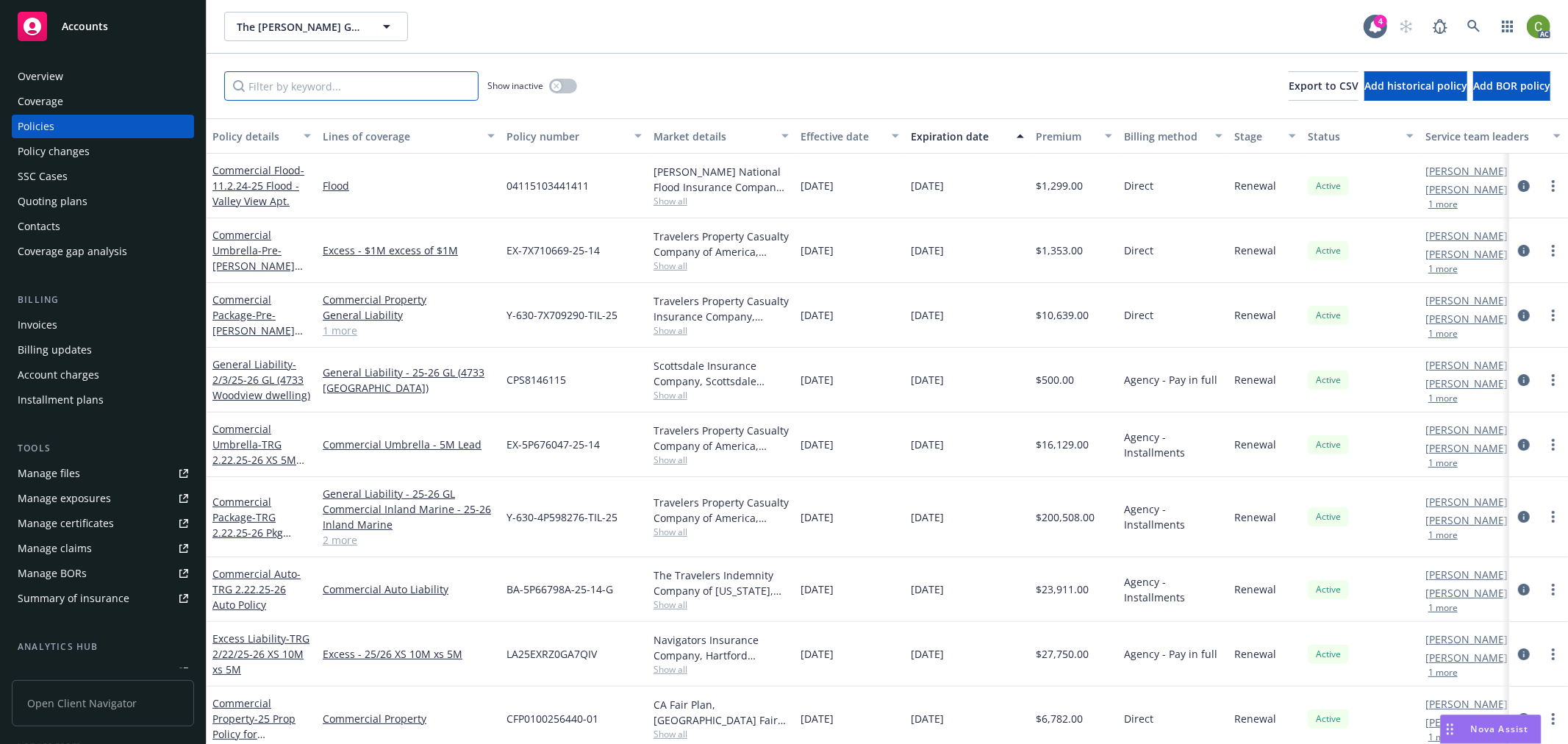
drag, startPoint x: 319, startPoint y: 93, endPoint x: 491, endPoint y: 113, distance: 173.2
click at [363, 93] on input "Filter by keyword..." at bounding box center [351, 86] width 254 height 30
paste input "Y-630-4P598276-TIL-25"
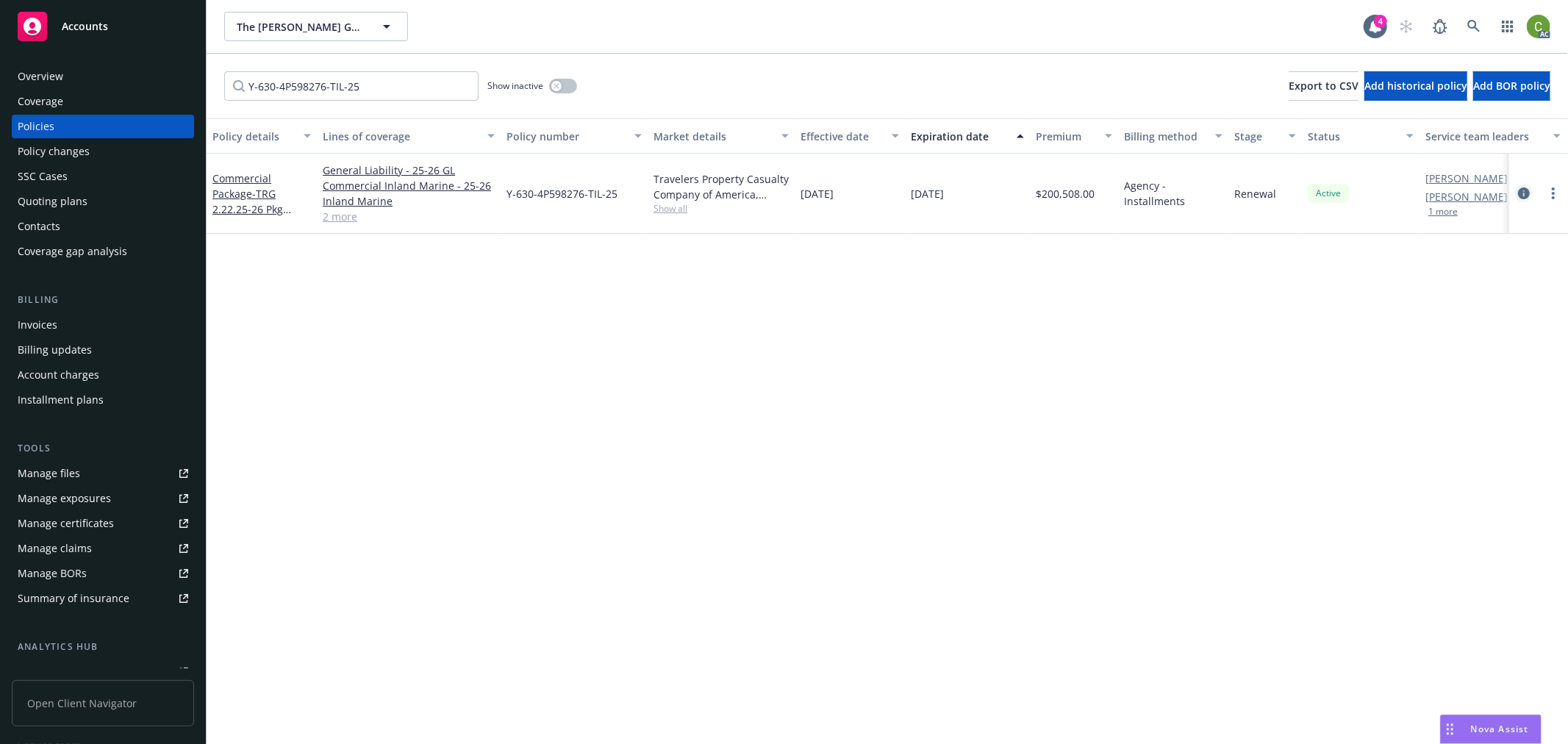
click at [1518, 191] on icon "circleInformation" at bounding box center [1524, 194] width 12 height 12
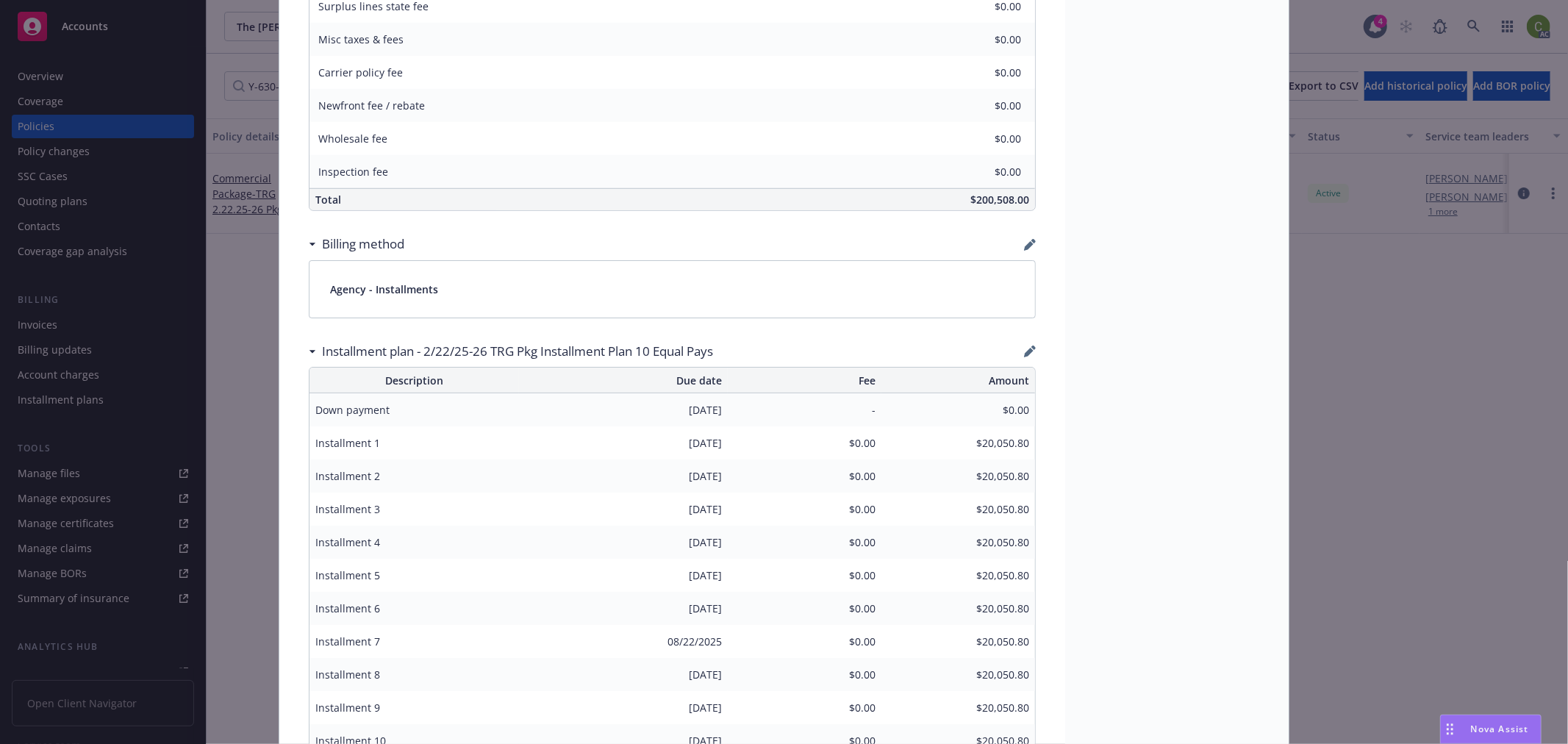
scroll to position [898, 0]
drag, startPoint x: 656, startPoint y: 534, endPoint x: 738, endPoint y: 540, distance: 82.2
click at [738, 540] on tr "Installment 4 [DATE] $0.00 $20,050.80" at bounding box center [671, 536] width 725 height 33
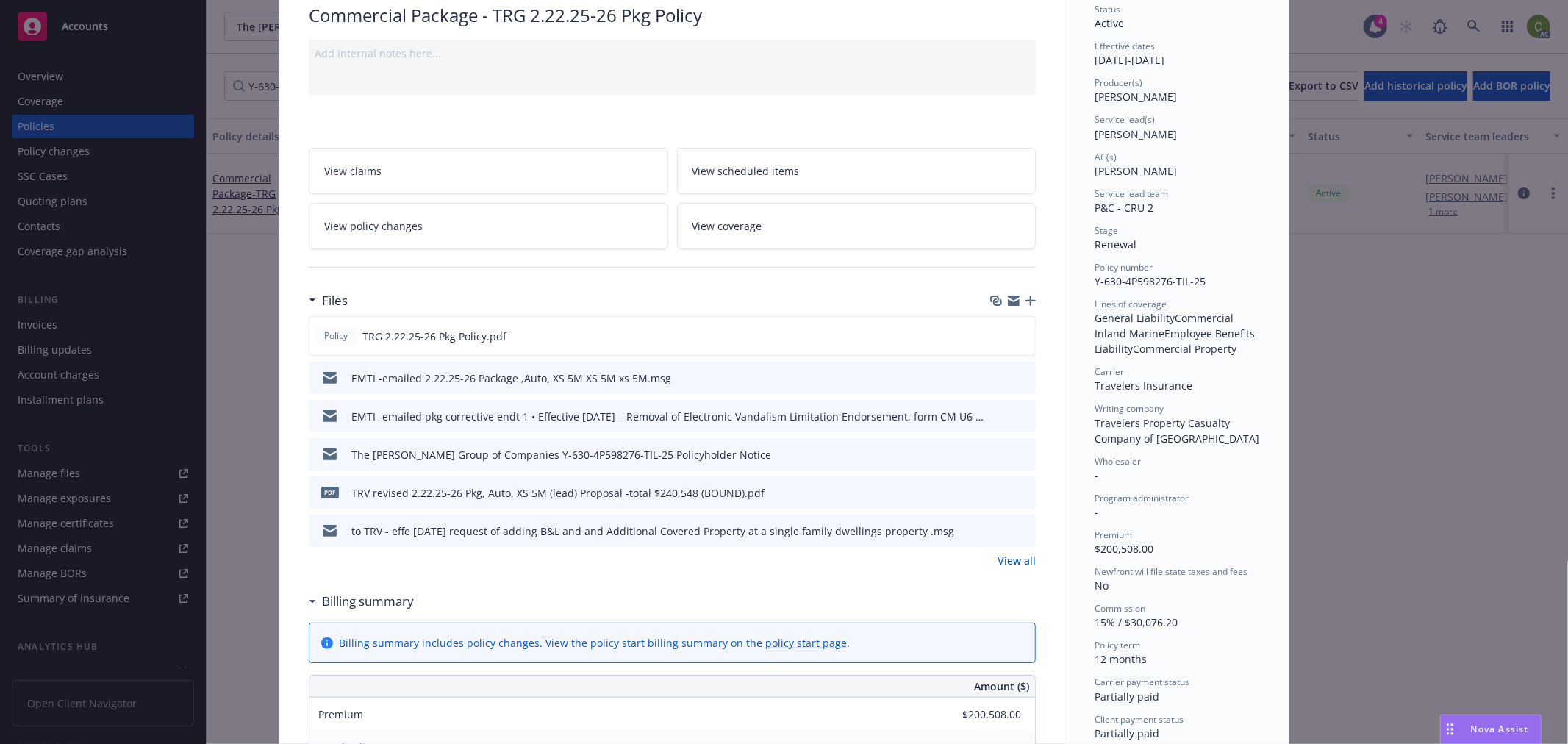
scroll to position [0, 0]
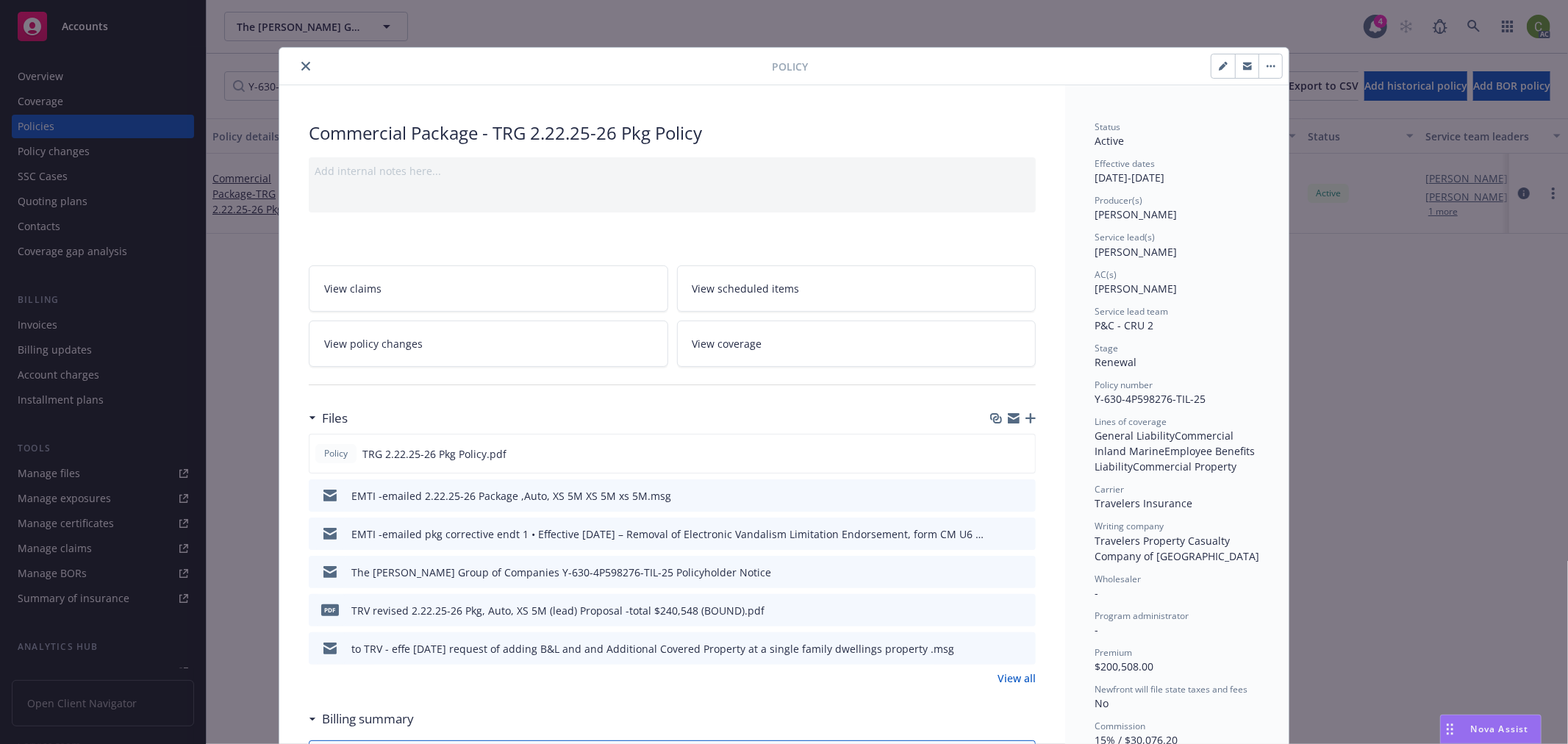
click at [301, 62] on icon "close" at bounding box center [306, 66] width 9 height 9
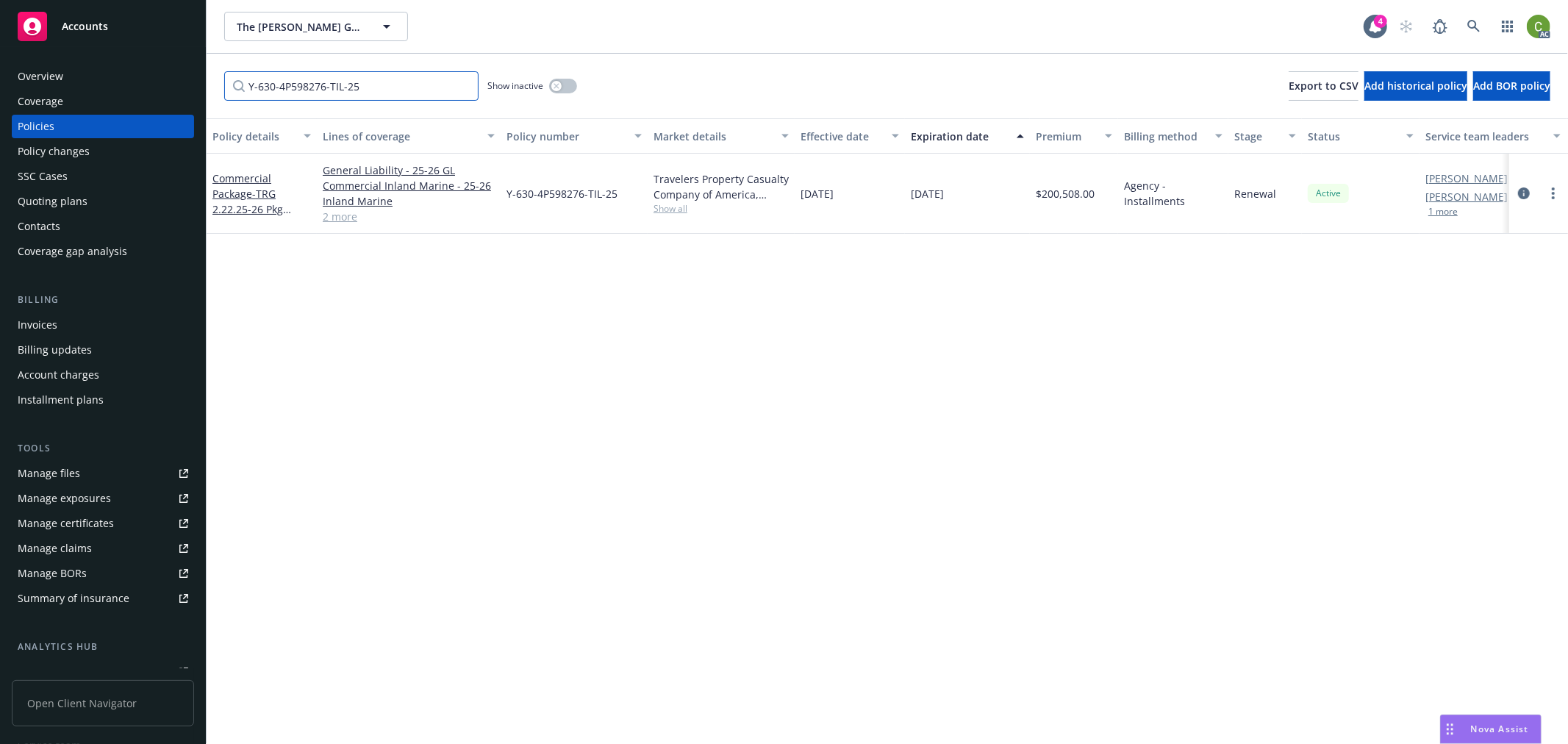
drag, startPoint x: 387, startPoint y: 97, endPoint x: 952, endPoint y: 290, distance: 597.1
click at [63, 98] on div "Accounts Overview Coverage Policies Policy changes SSC Cases Quoting plans Cont…" at bounding box center [784, 372] width 1568 height 744
paste input "UB-6N246234-25-14-G"
type input "UB-6N246234-25-14-G"
drag, startPoint x: 1046, startPoint y: 301, endPoint x: 1161, endPoint y: 282, distance: 116.6
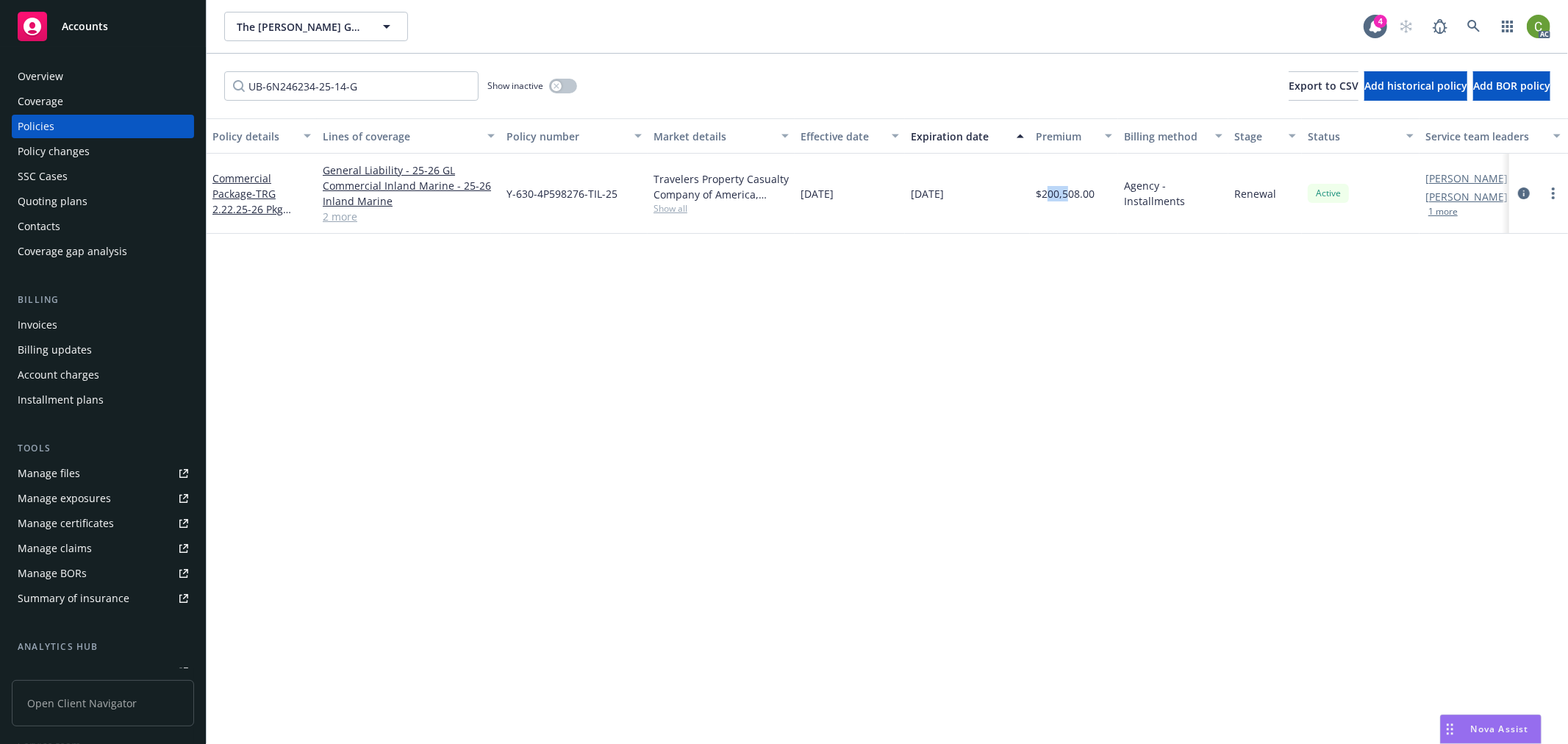
click at [1071, 299] on div "Policy details Lines of coverage Policy number Market details Effective date Ex…" at bounding box center [887, 431] width 1361 height 625
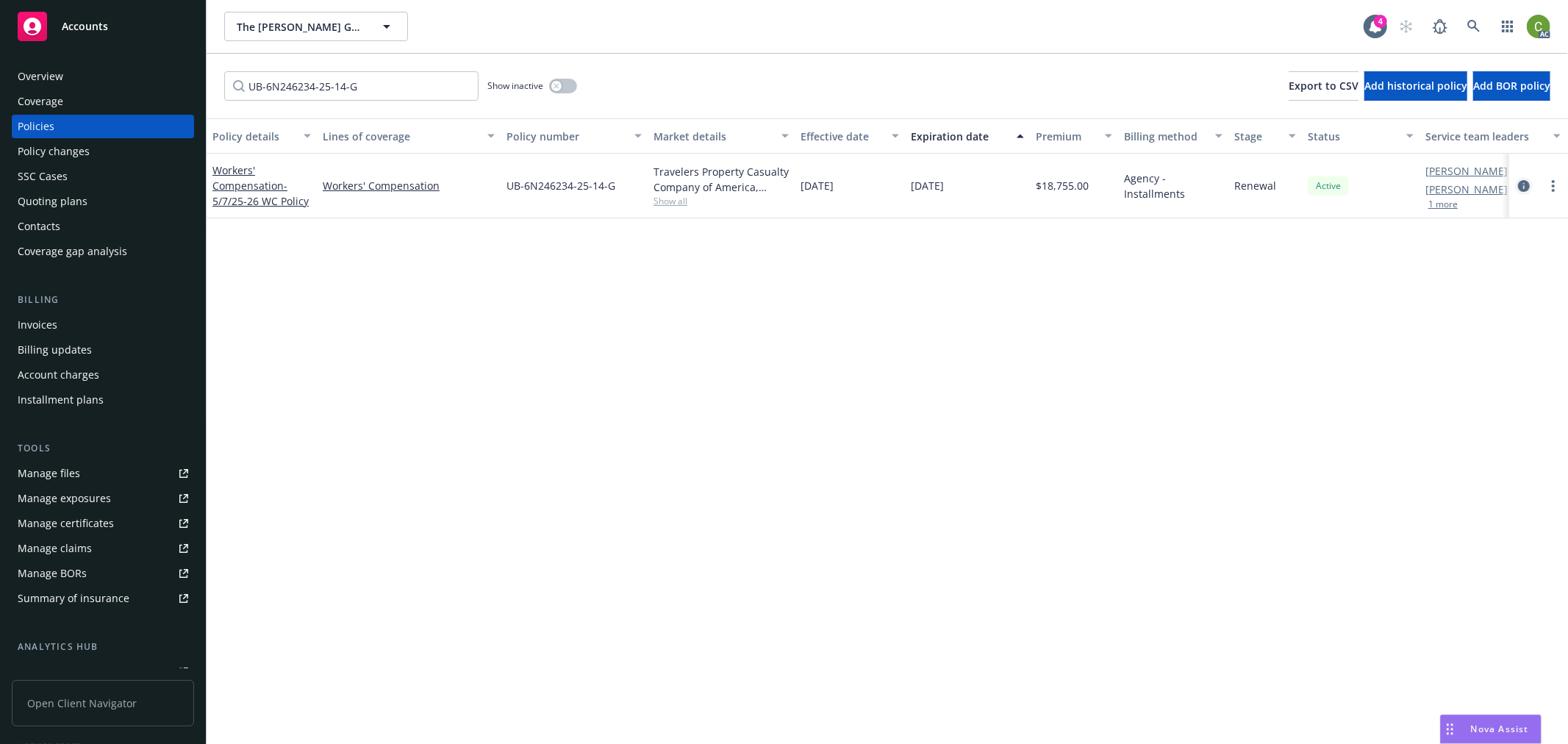
click at [1527, 188] on icon "circleInformation" at bounding box center [1524, 186] width 12 height 12
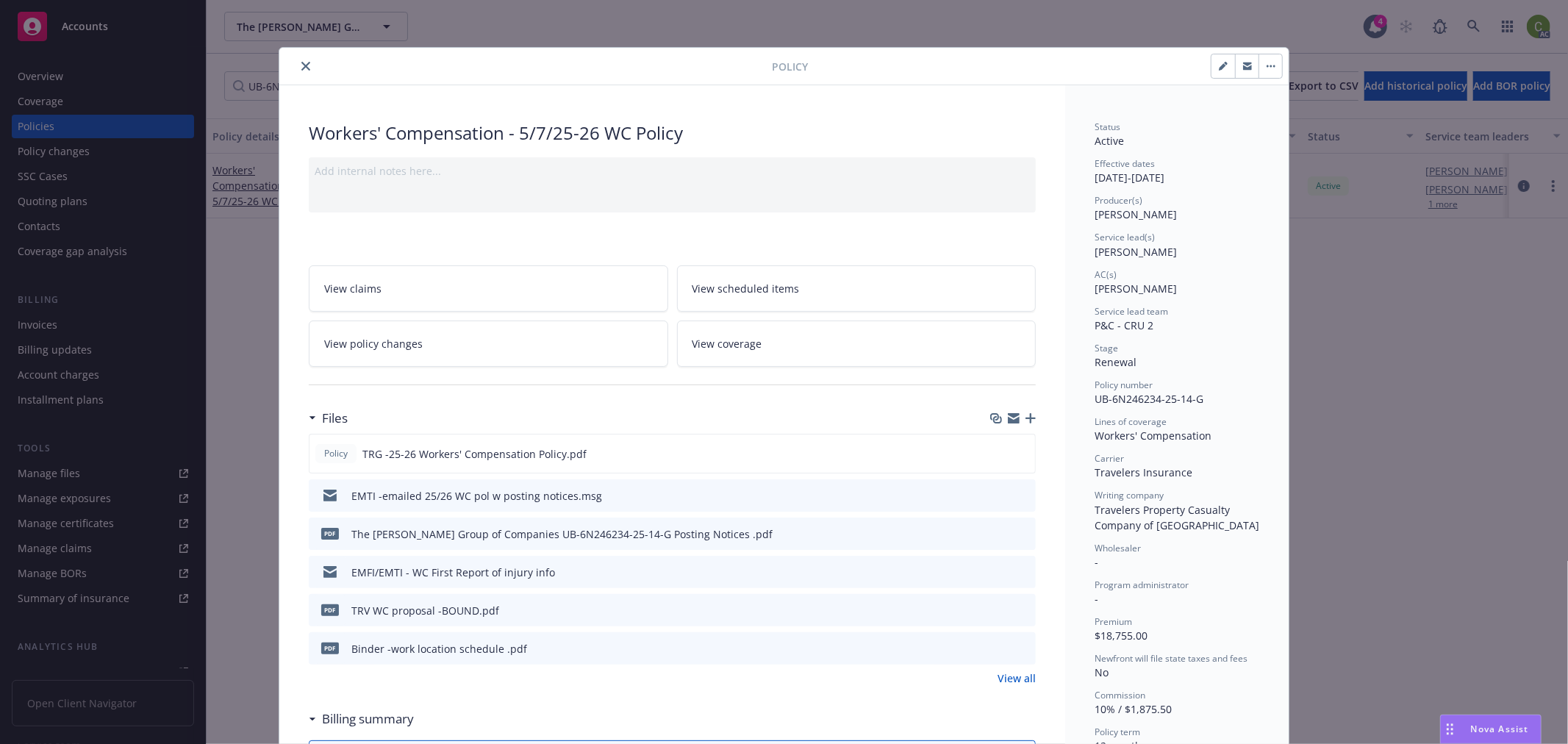
click at [302, 72] on button "close" at bounding box center [306, 66] width 17 height 17
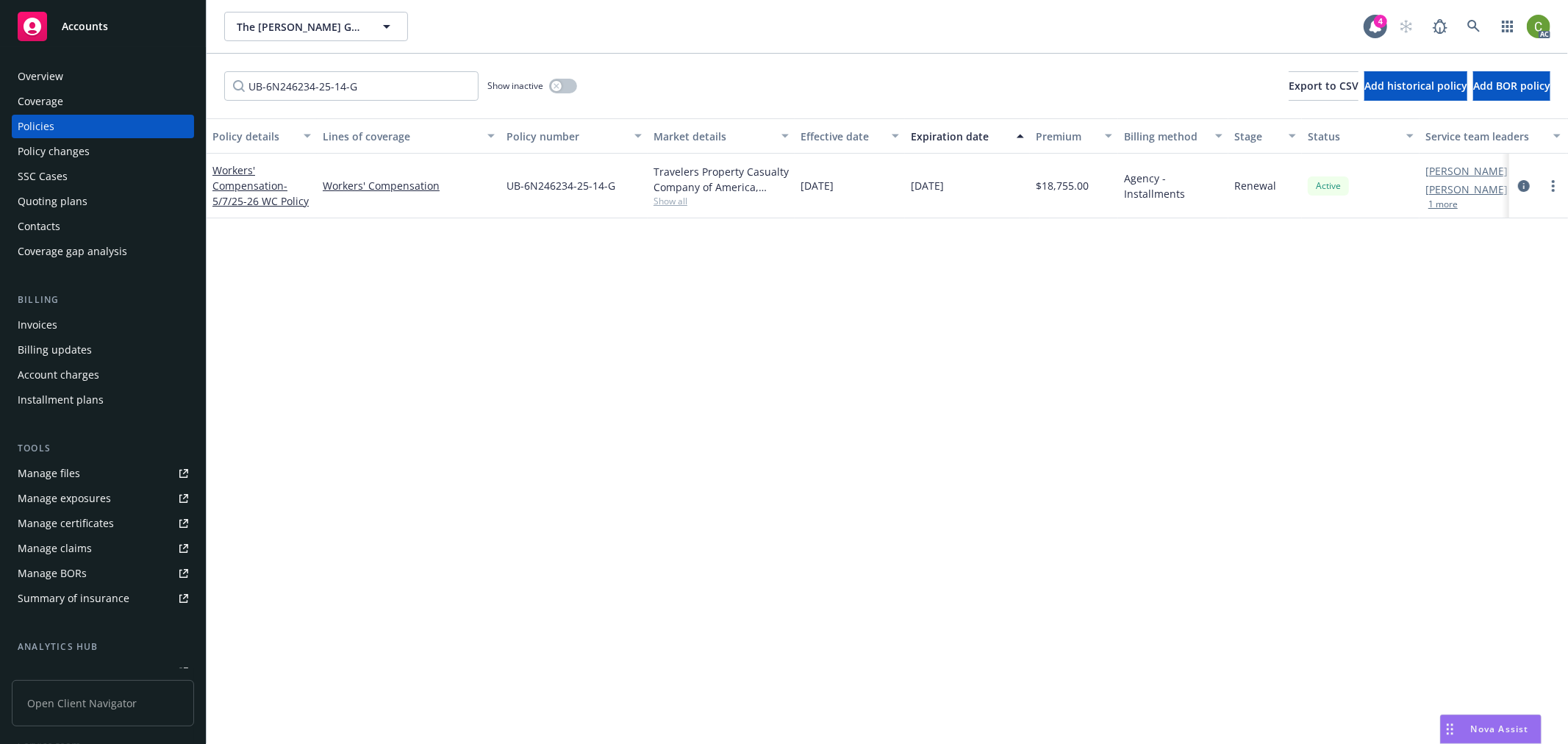
click at [74, 325] on div "Invoices" at bounding box center [102, 325] width 170 height 23
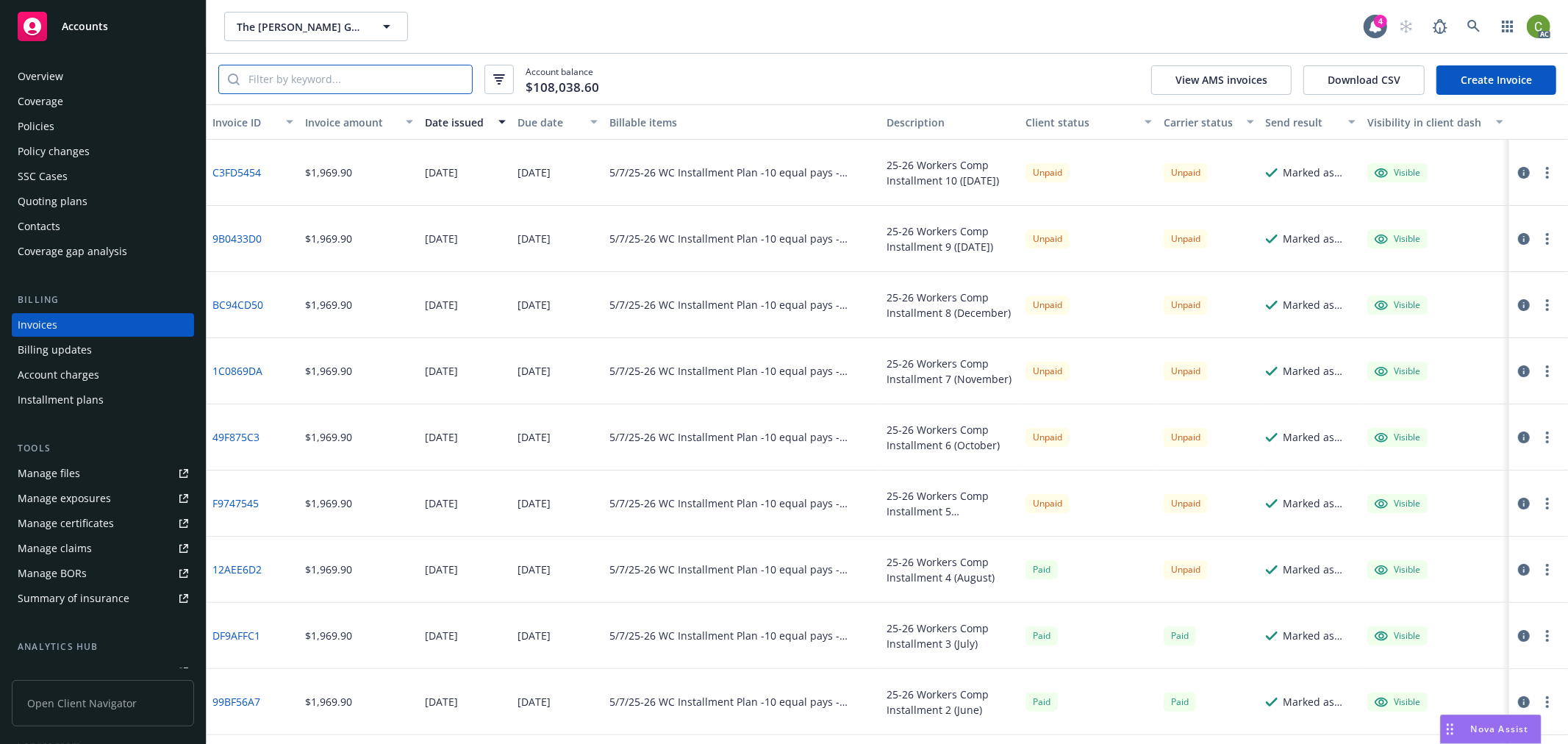
drag, startPoint x: 358, startPoint y: 83, endPoint x: 544, endPoint y: 105, distance: 187.3
click at [361, 82] on input "search" at bounding box center [355, 79] width 232 height 28
paste input "UB-6N246234-25-14-G"
type input "UB-6N246234-25-14-G"
click at [540, 123] on div "Due date" at bounding box center [550, 122] width 64 height 16
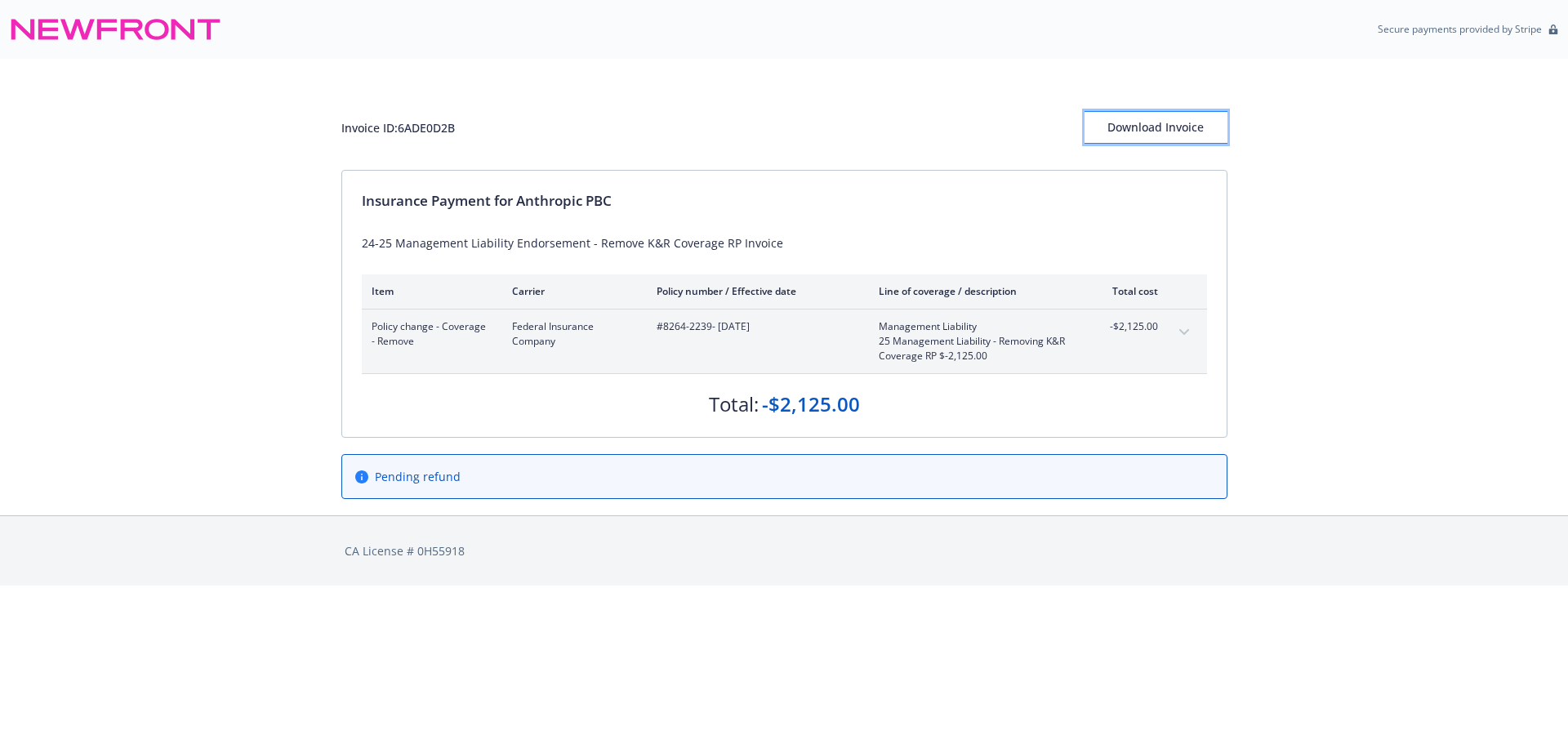
click at [1161, 128] on div "Download Invoice" at bounding box center [1156, 127] width 143 height 31
